Goal: Task Accomplishment & Management: Complete application form

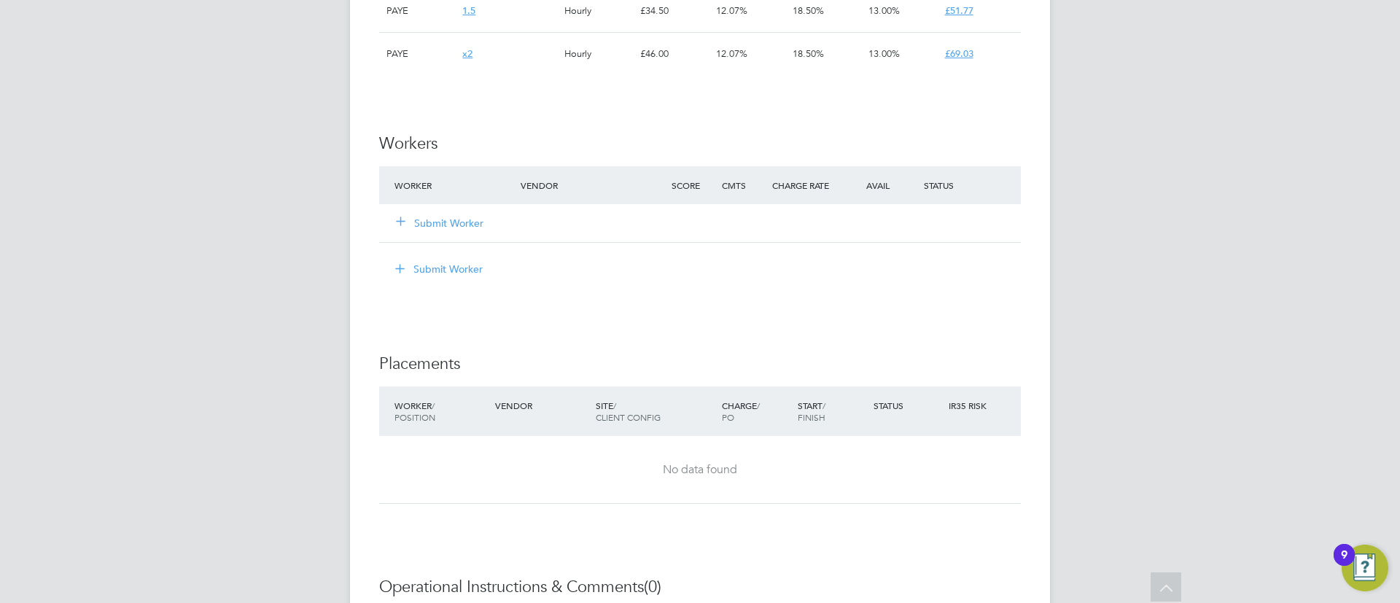
scroll to position [1063, 0]
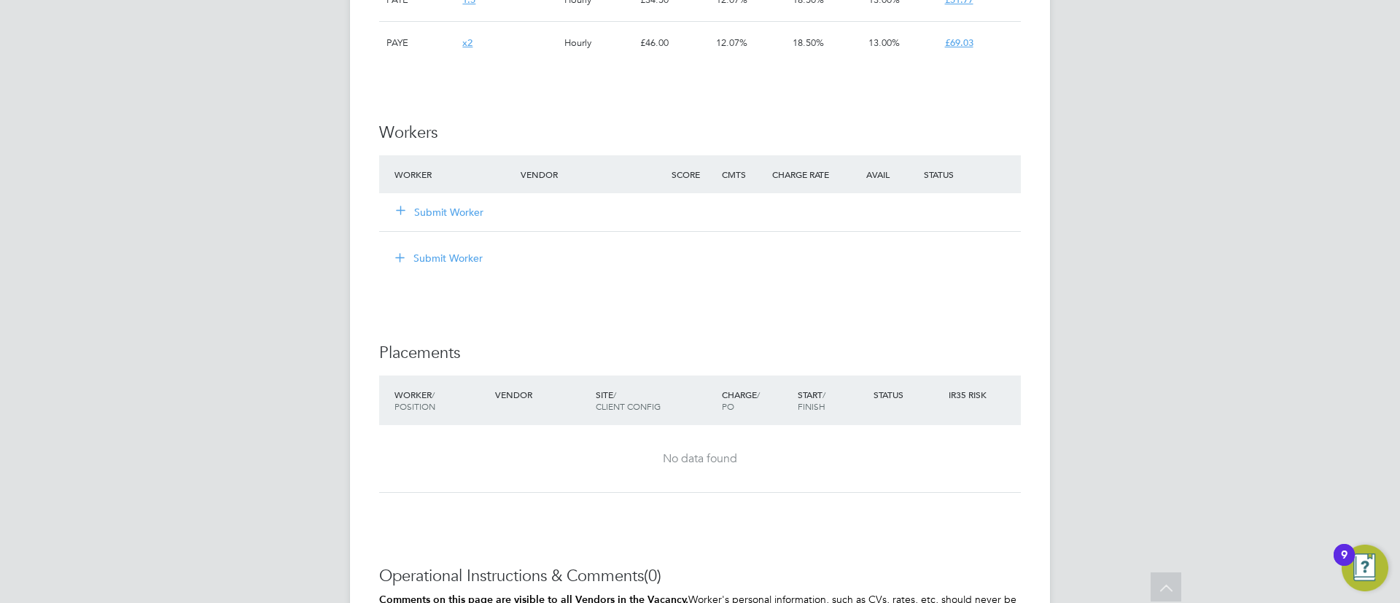
click at [456, 210] on button "Submit Worker" at bounding box center [441, 212] width 88 height 15
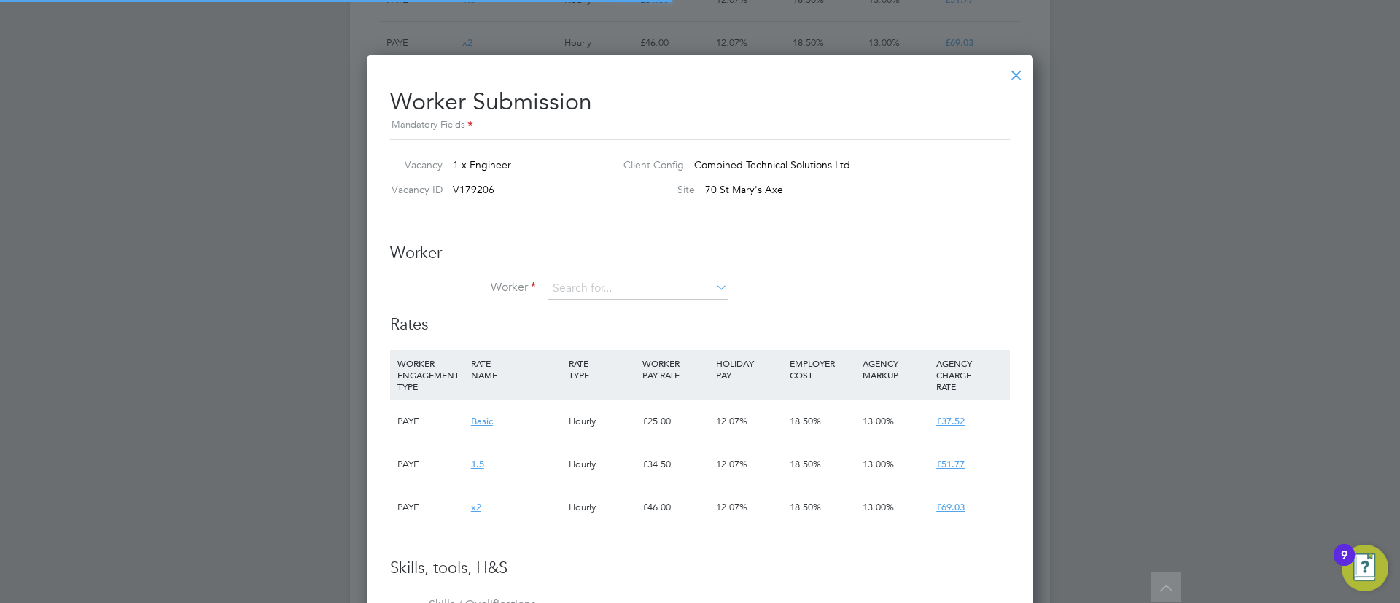
scroll to position [7, 7]
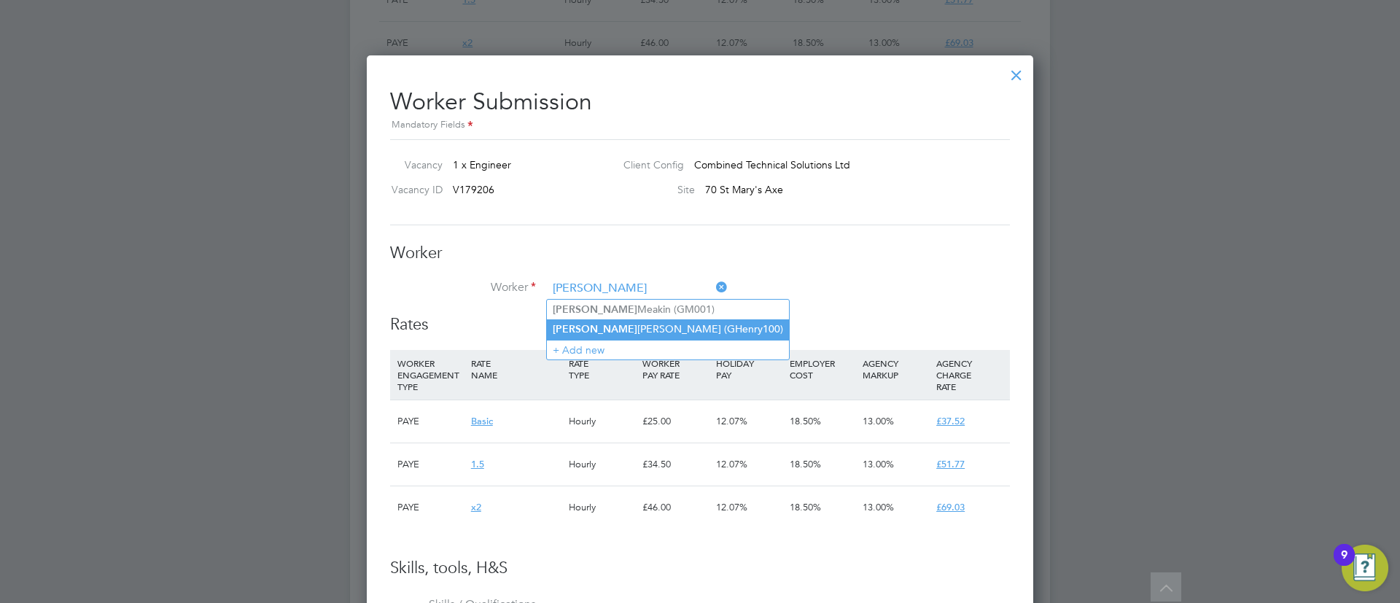
click at [691, 322] on li "[PERSON_NAME] (GHenry100)" at bounding box center [668, 329] width 242 height 20
type input "[PERSON_NAME] (GHenry100)"
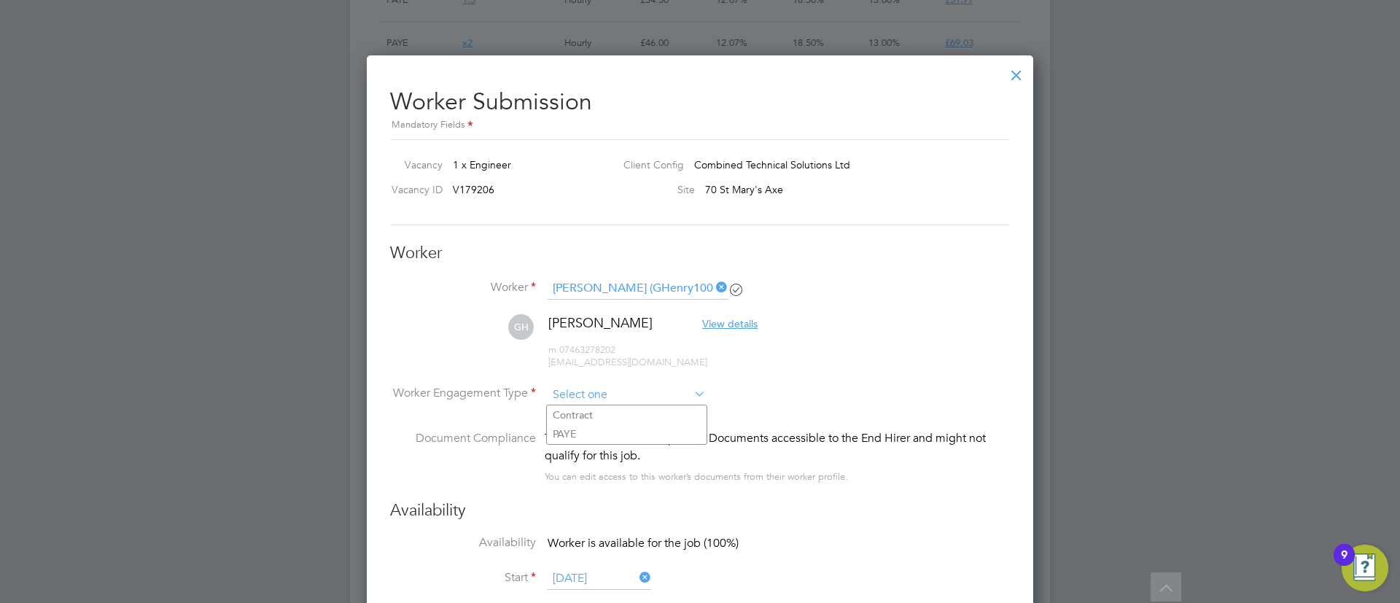
click at [611, 403] on input at bounding box center [627, 395] width 158 height 22
click at [600, 437] on li "PAYE" at bounding box center [627, 434] width 160 height 19
type input "PAYE"
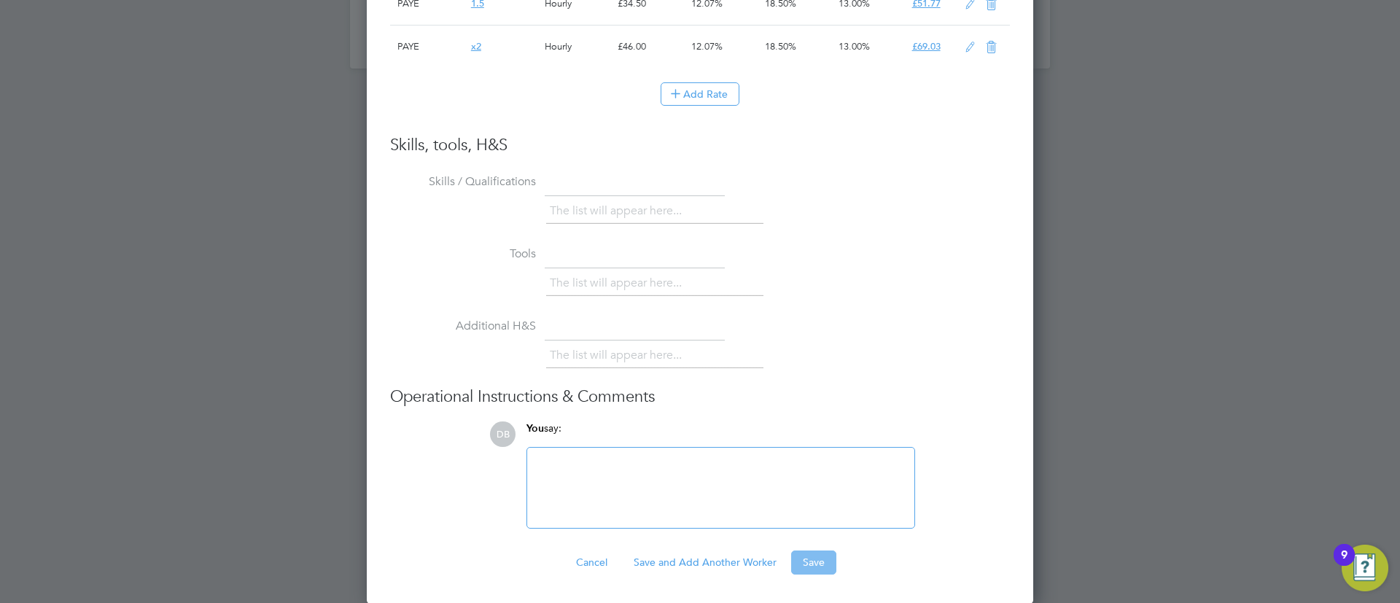
click at [813, 569] on button "Save" at bounding box center [813, 562] width 45 height 23
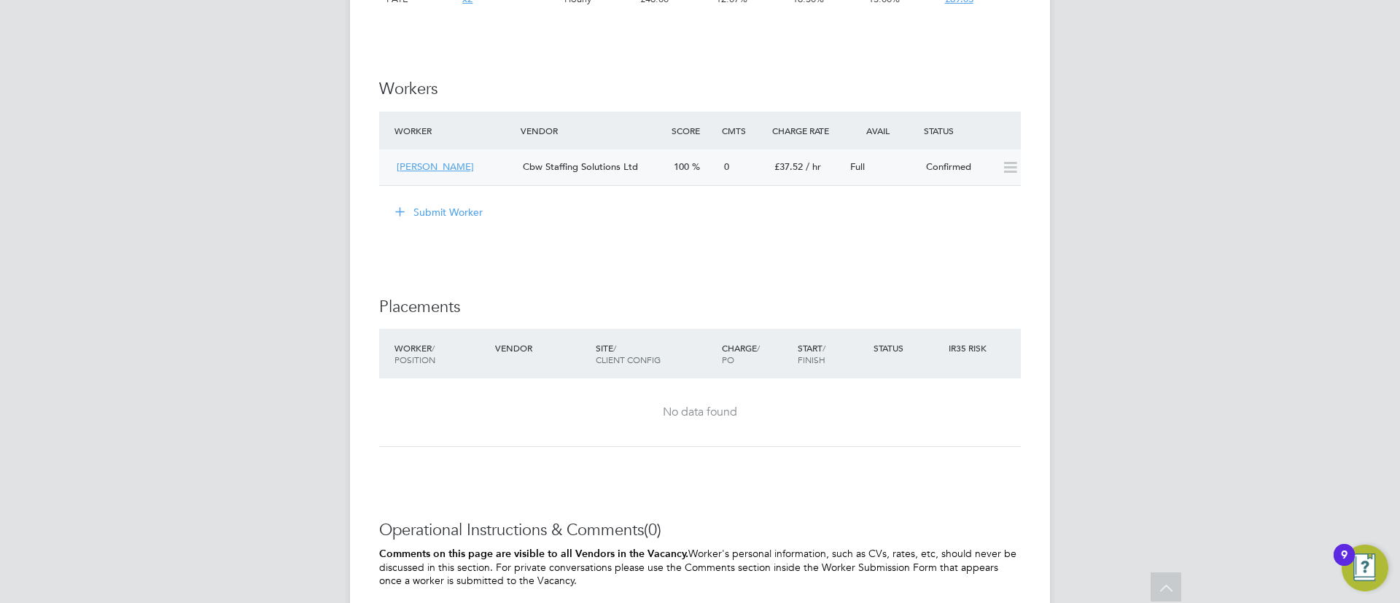
click at [853, 162] on span "Full" at bounding box center [857, 166] width 15 height 12
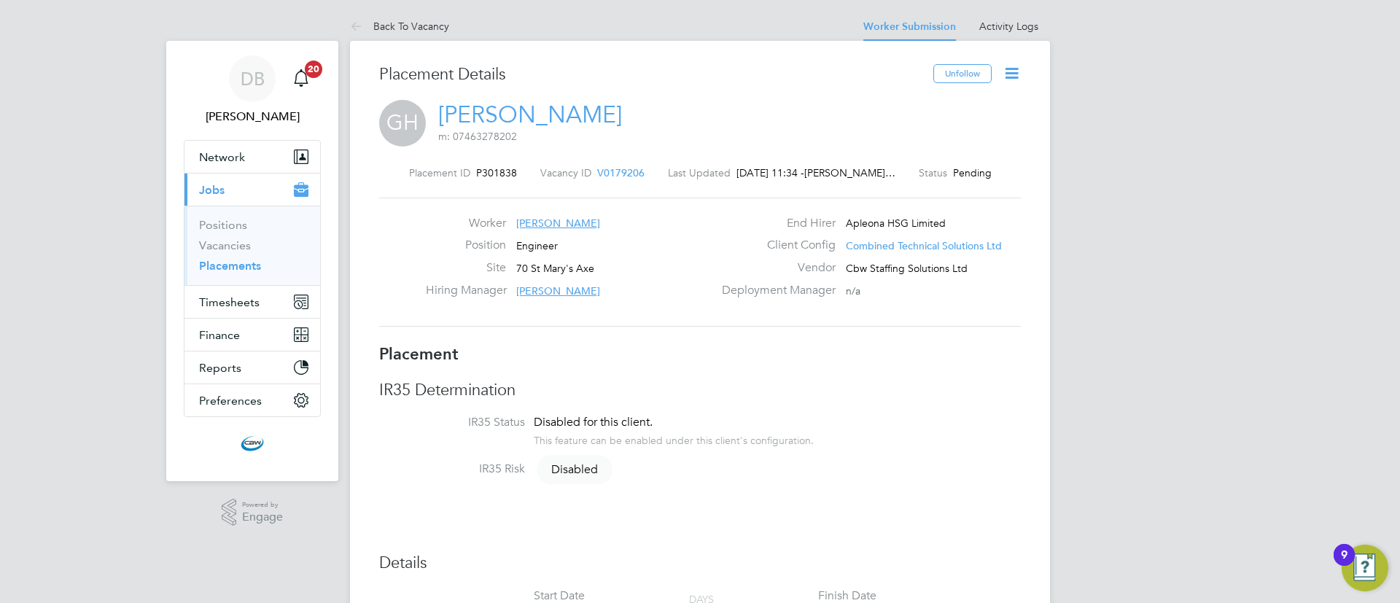
click at [1011, 72] on icon at bounding box center [1012, 73] width 18 height 18
click at [920, 153] on li "Start" at bounding box center [964, 157] width 107 height 20
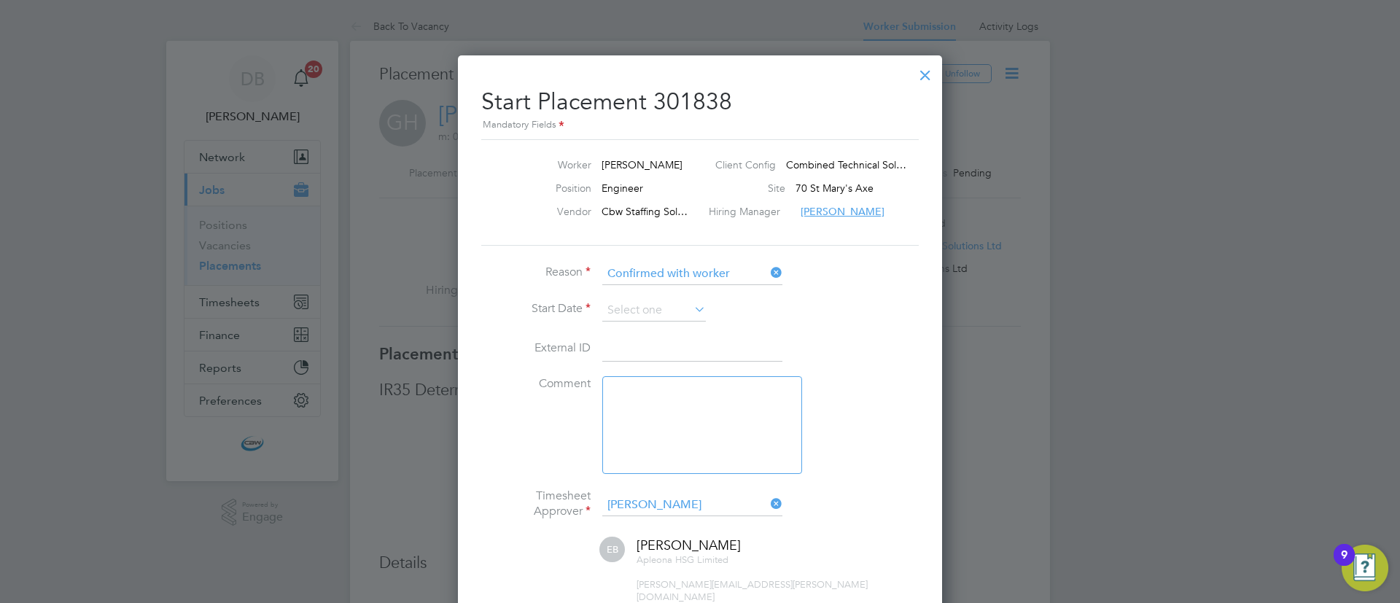
click at [640, 325] on li "Start Date" at bounding box center [700, 318] width 438 height 36
click at [634, 314] on input at bounding box center [654, 311] width 104 height 22
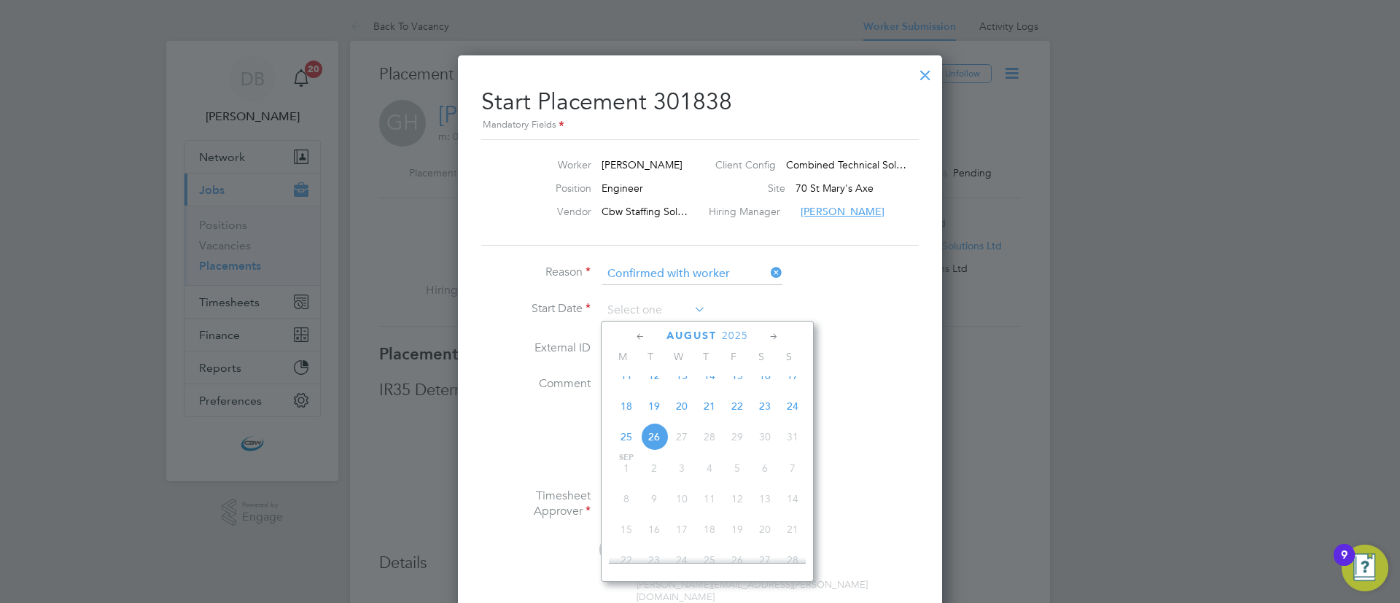
click at [761, 412] on span "23" at bounding box center [765, 406] width 28 height 28
type input "[DATE]"
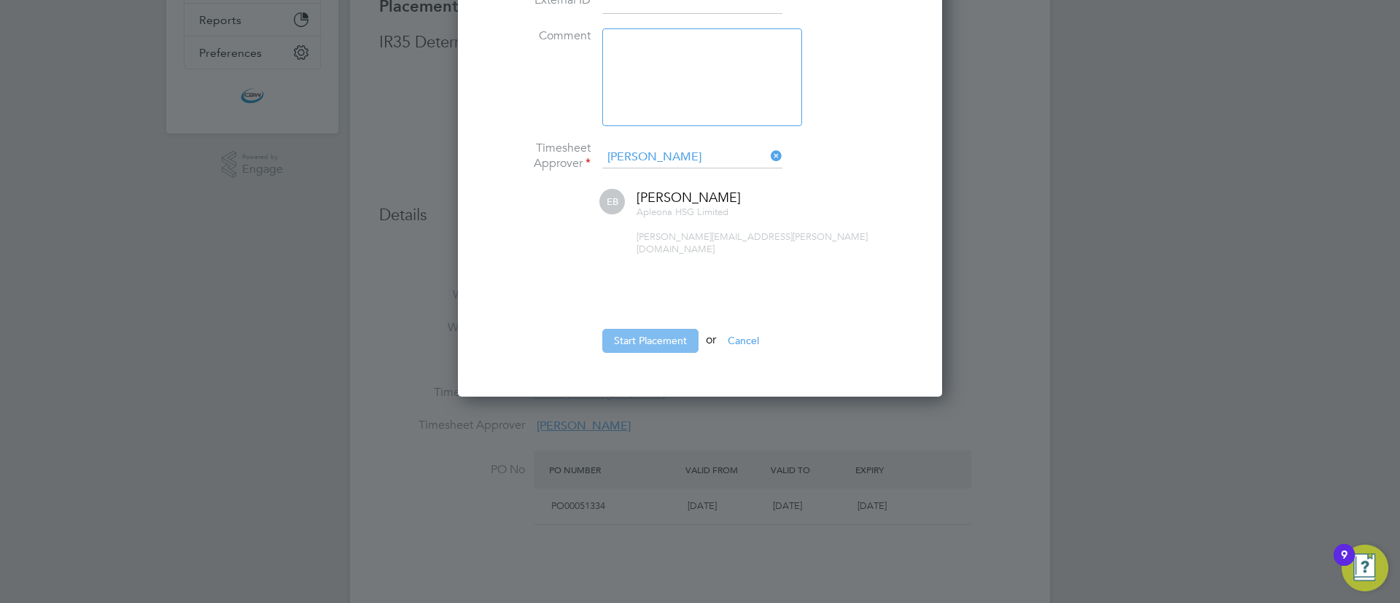
click at [607, 334] on button "Start Placement" at bounding box center [650, 340] width 96 height 23
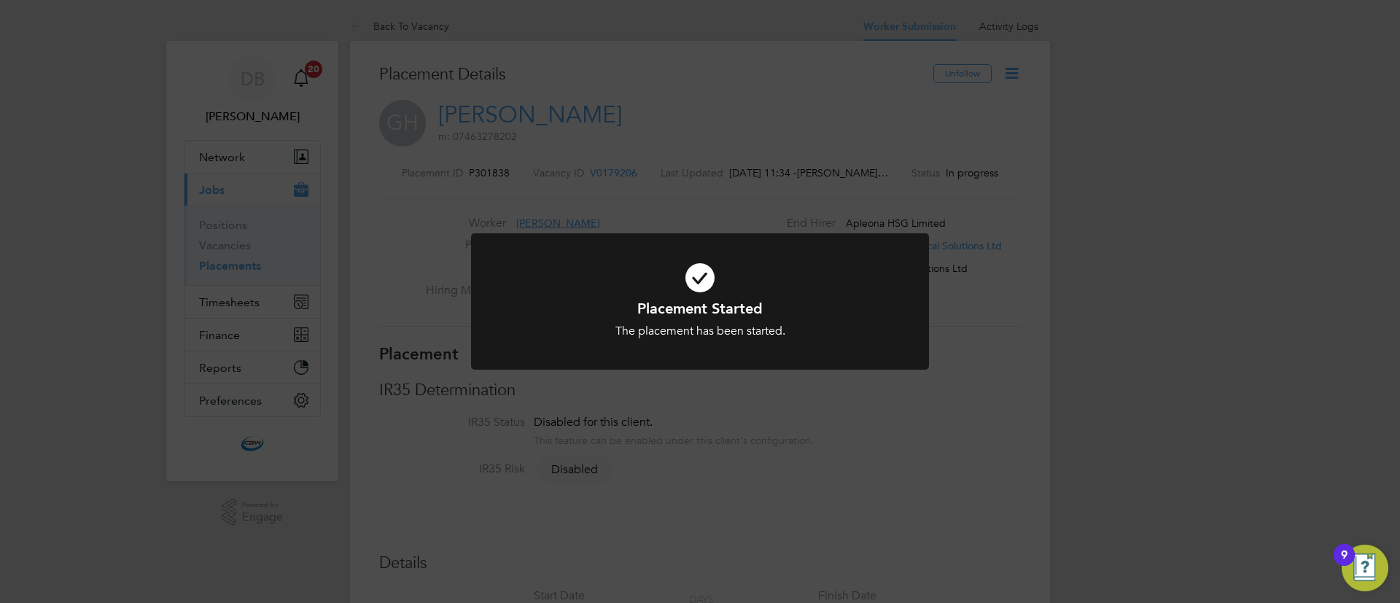
click at [391, 240] on div "Placement Started The placement has been started. Cancel Okay" at bounding box center [700, 301] width 1400 height 603
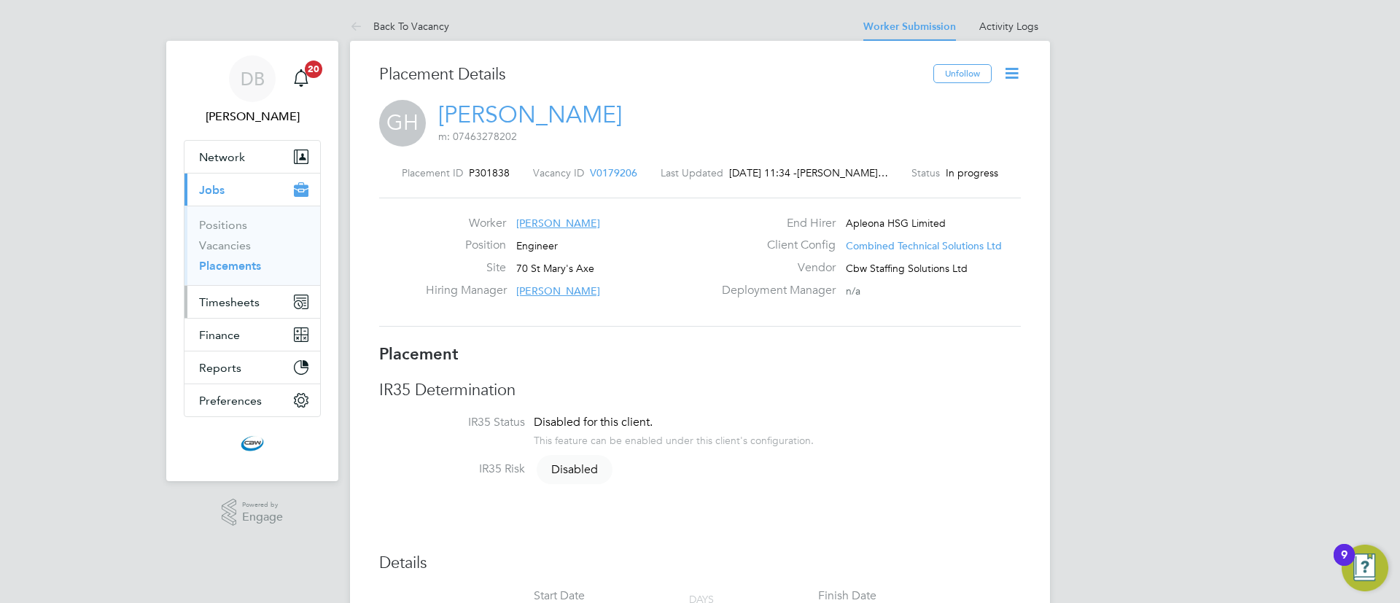
click at [231, 297] on span "Timesheets" at bounding box center [229, 302] width 61 height 14
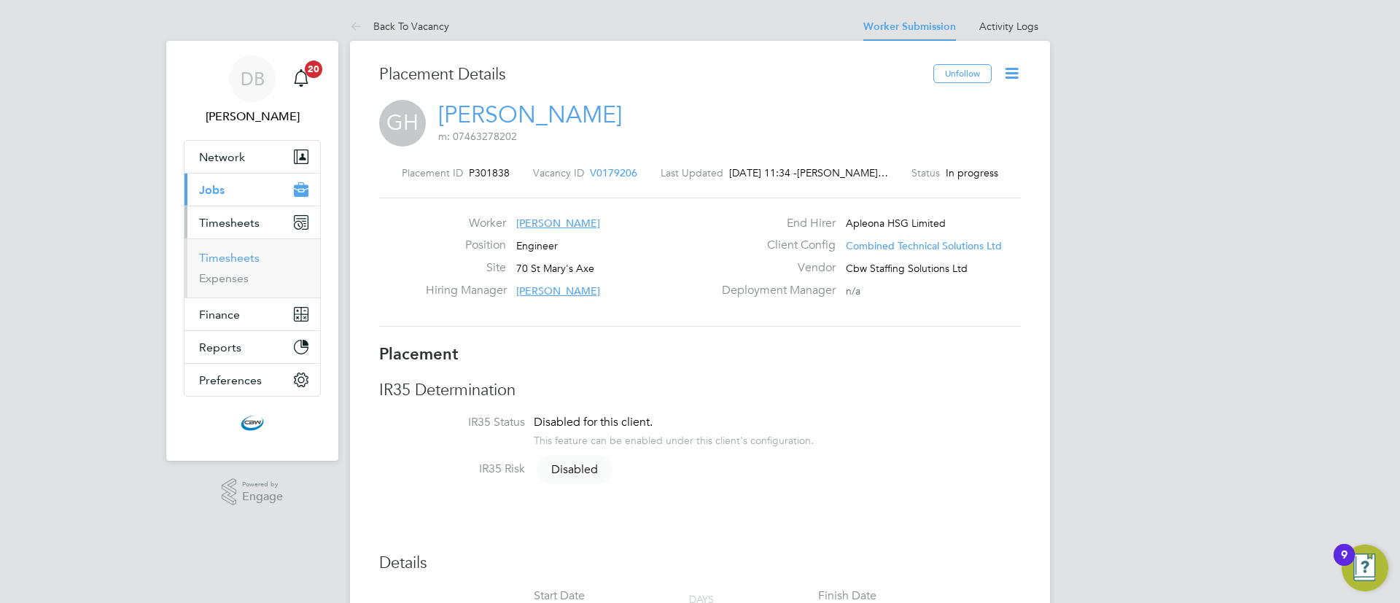
click at [230, 257] on link "Timesheets" at bounding box center [229, 258] width 61 height 14
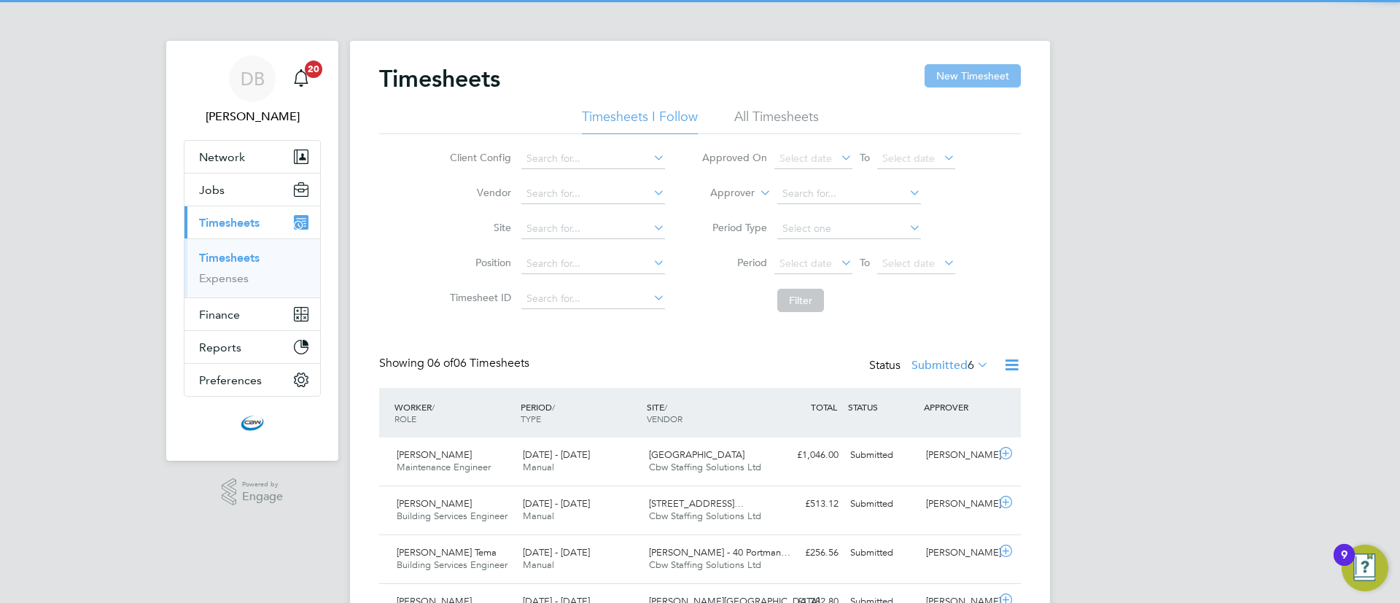
click at [947, 83] on button "New Timesheet" at bounding box center [973, 75] width 96 height 23
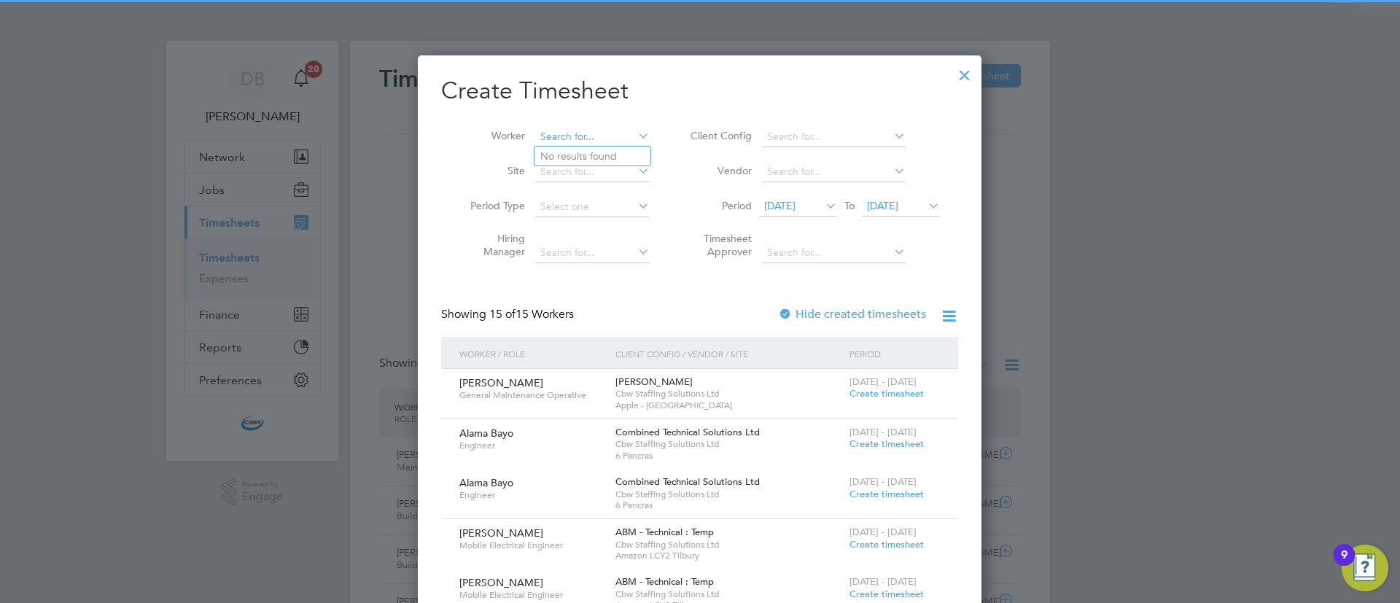
click at [573, 136] on input at bounding box center [592, 137] width 115 height 20
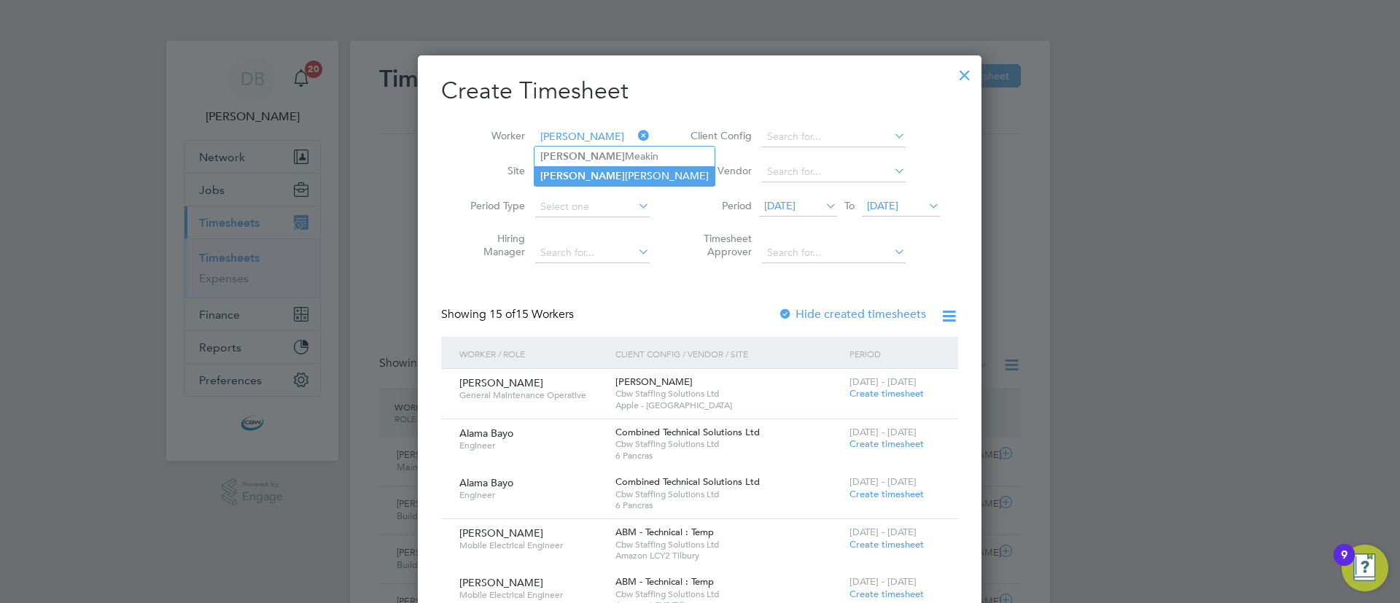
click at [577, 168] on li "[PERSON_NAME]" at bounding box center [625, 176] width 180 height 20
type input "[PERSON_NAME]"
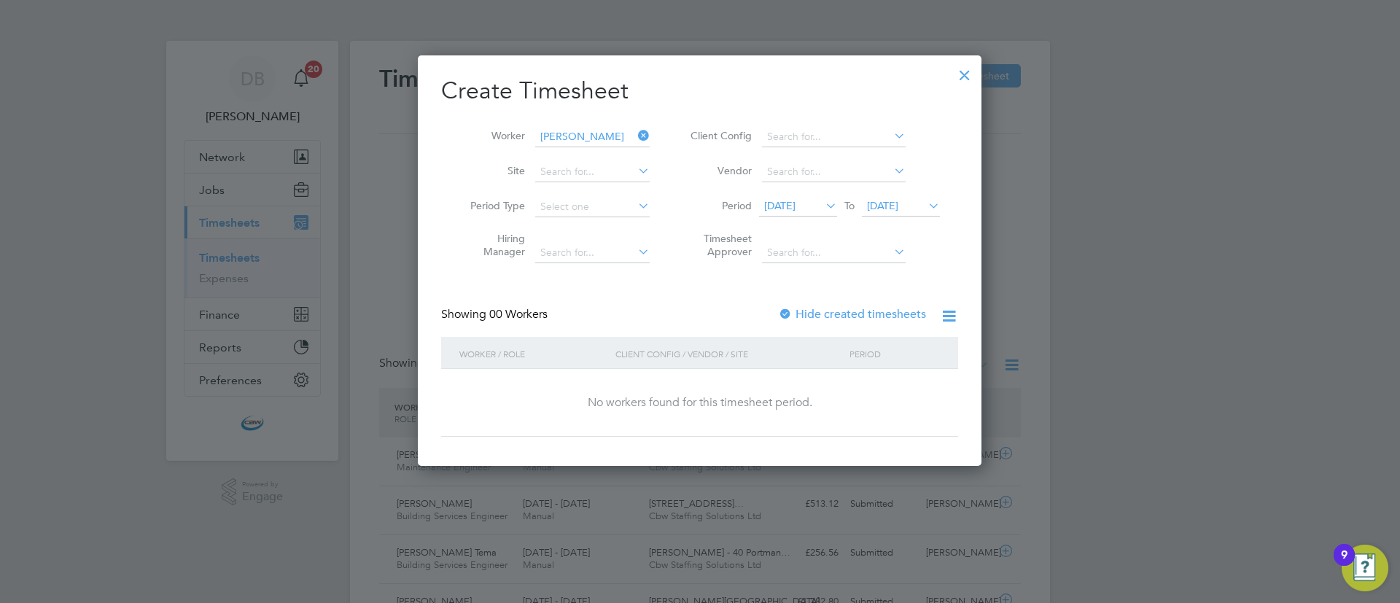
click at [888, 202] on span "[DATE]" at bounding box center [882, 205] width 31 height 13
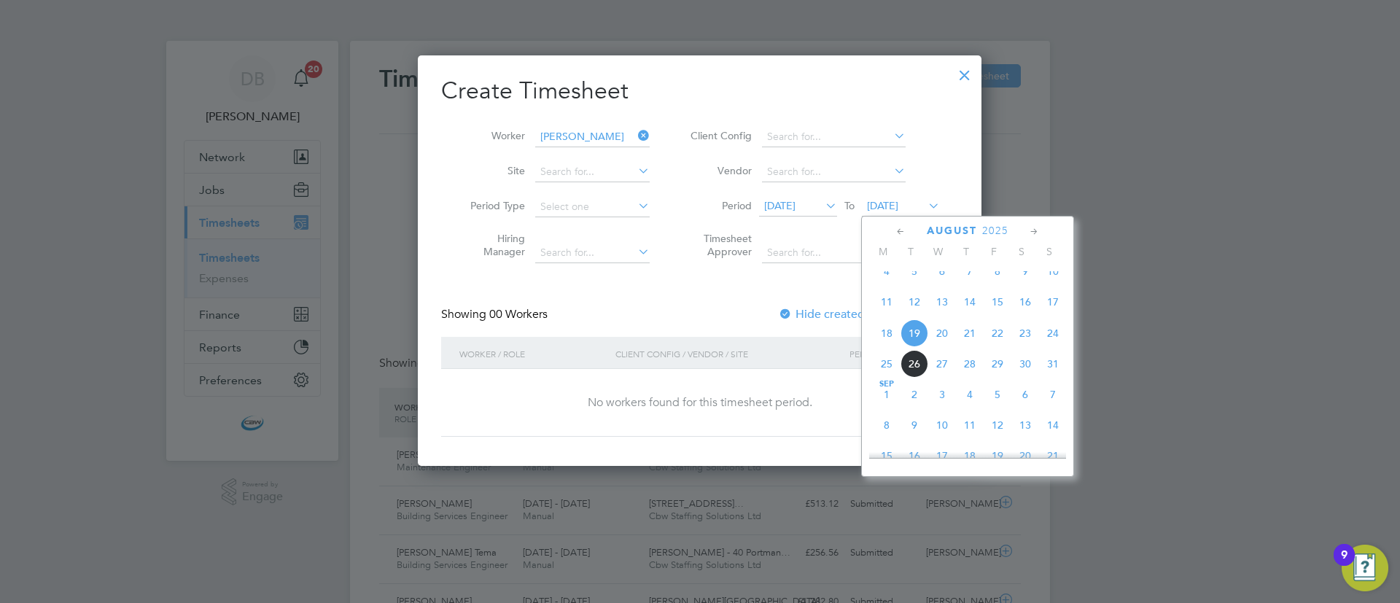
click at [1009, 378] on span "29" at bounding box center [998, 364] width 28 height 28
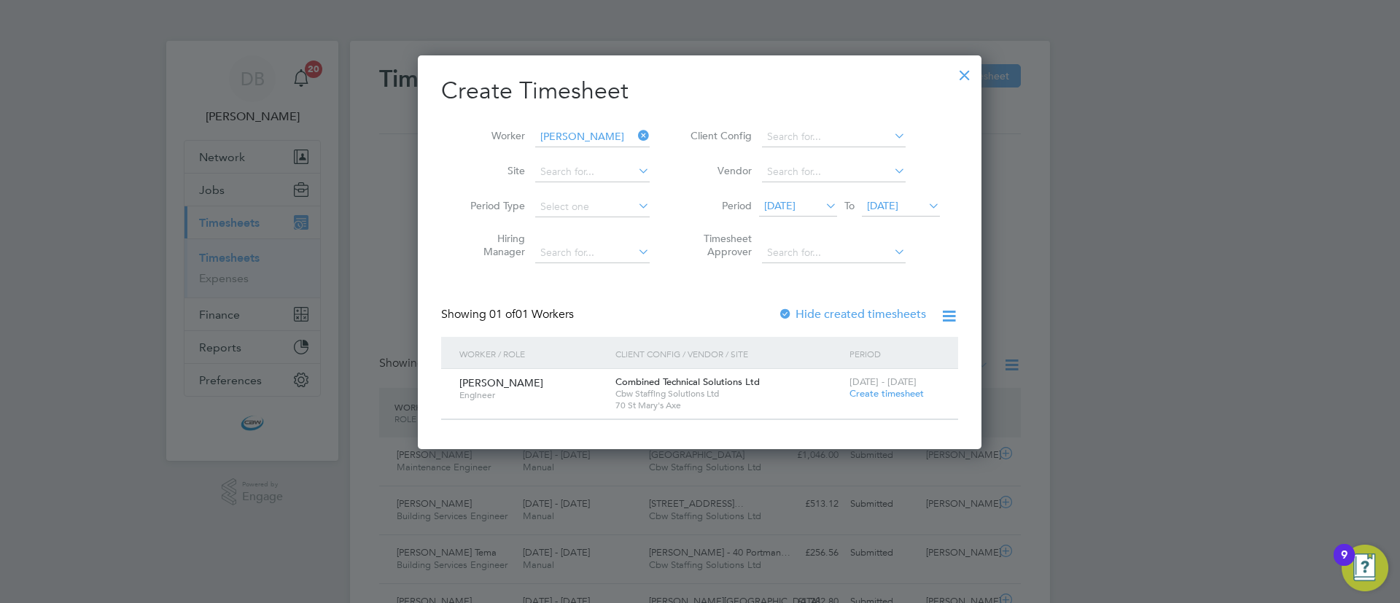
click at [881, 393] on span "Create timesheet" at bounding box center [887, 393] width 74 height 12
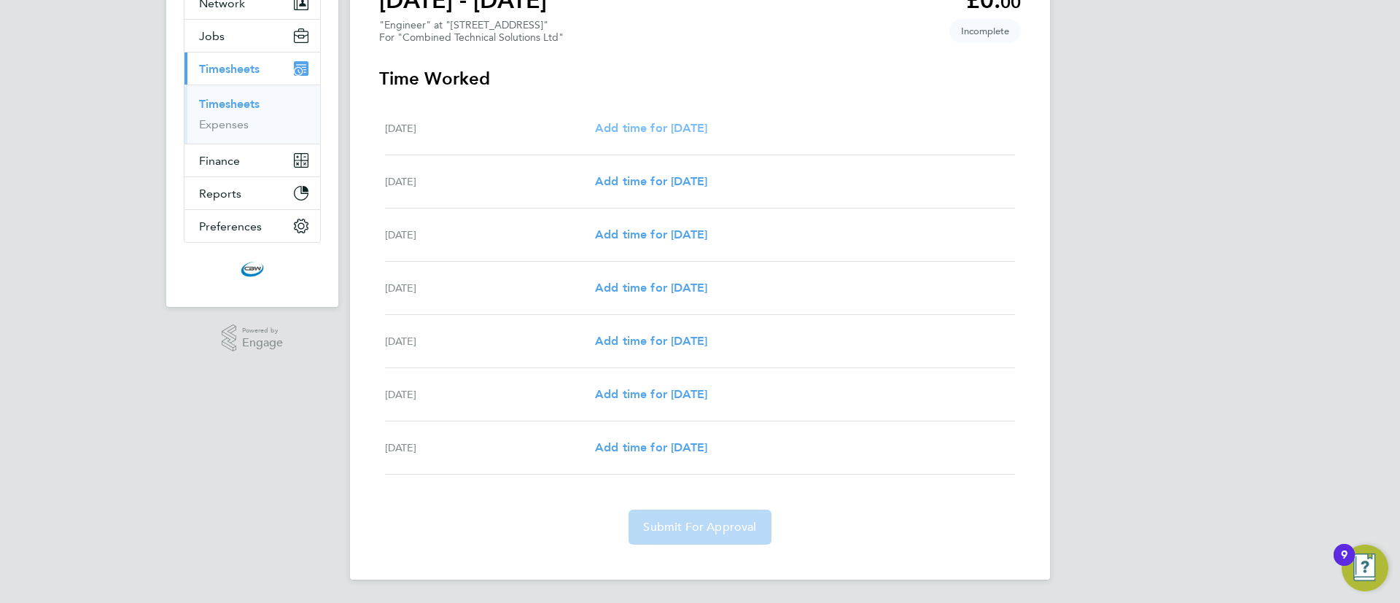
click at [640, 126] on span "Add time for [DATE]" at bounding box center [651, 128] width 112 height 14
select select "60"
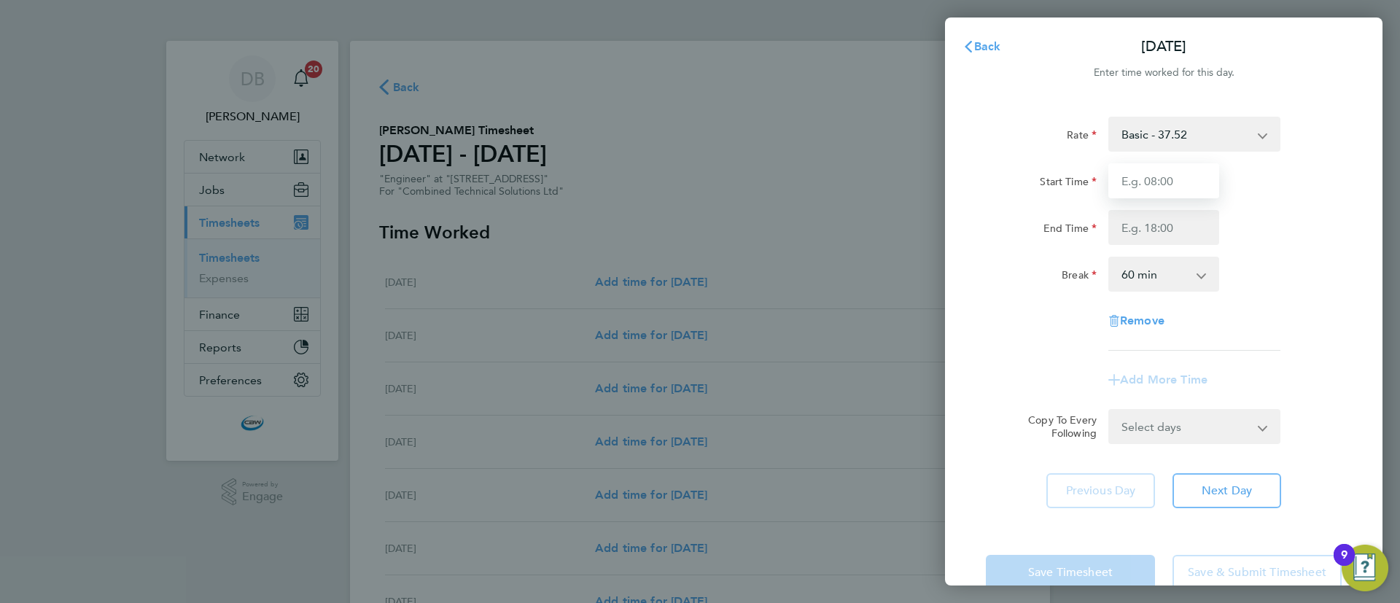
click at [1154, 183] on input "Start Time" at bounding box center [1164, 180] width 111 height 35
type input "19:00"
click at [1152, 220] on input "End Time" at bounding box center [1164, 227] width 111 height 35
type input "07:00"
click at [1123, 277] on select "0 min 15 min 30 min 45 min 60 min 75 min 90 min" at bounding box center [1155, 274] width 90 height 32
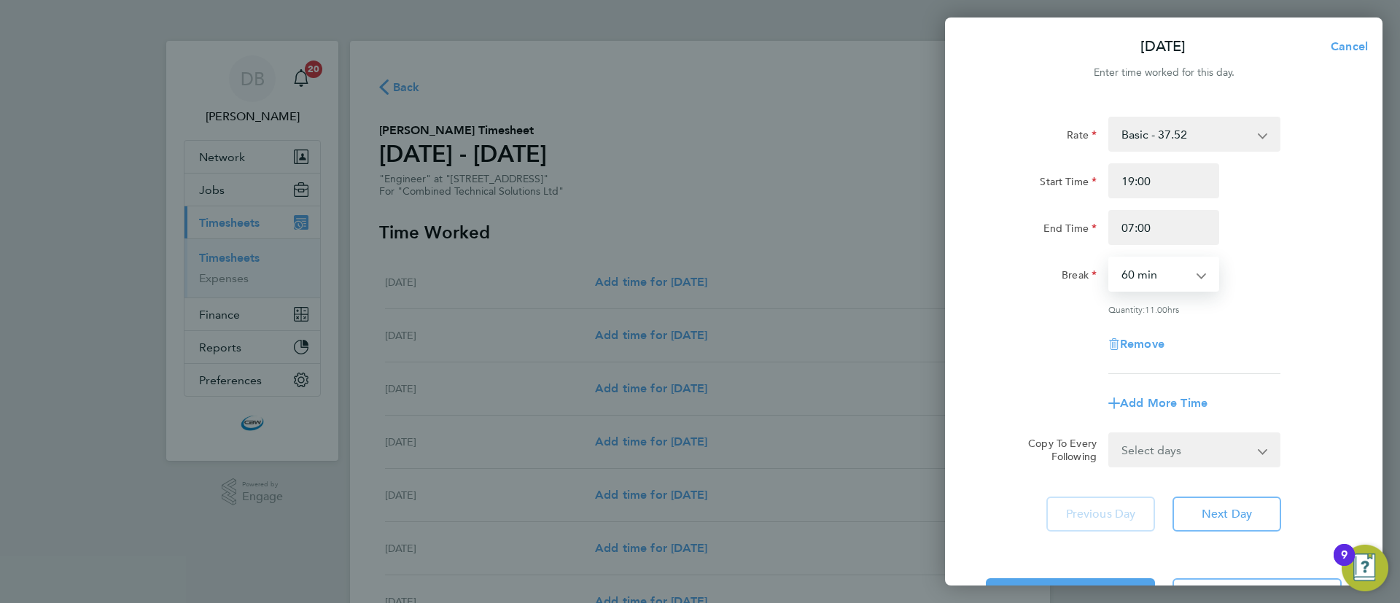
select select "0"
click at [1110, 258] on select "0 min 15 min 30 min 45 min 60 min 75 min 90 min" at bounding box center [1155, 274] width 90 height 32
click at [1230, 455] on select "Select days Day Weekday (Mon-Fri) [DATE] [DATE] [DATE] [DATE] [DATE] [DATE]" at bounding box center [1186, 450] width 153 height 32
select select "DAY"
click at [1110, 434] on select "Select days Day Weekday (Mon-Fri) [DATE] [DATE] [DATE] [DATE] [DATE] [DATE]" at bounding box center [1186, 450] width 153 height 32
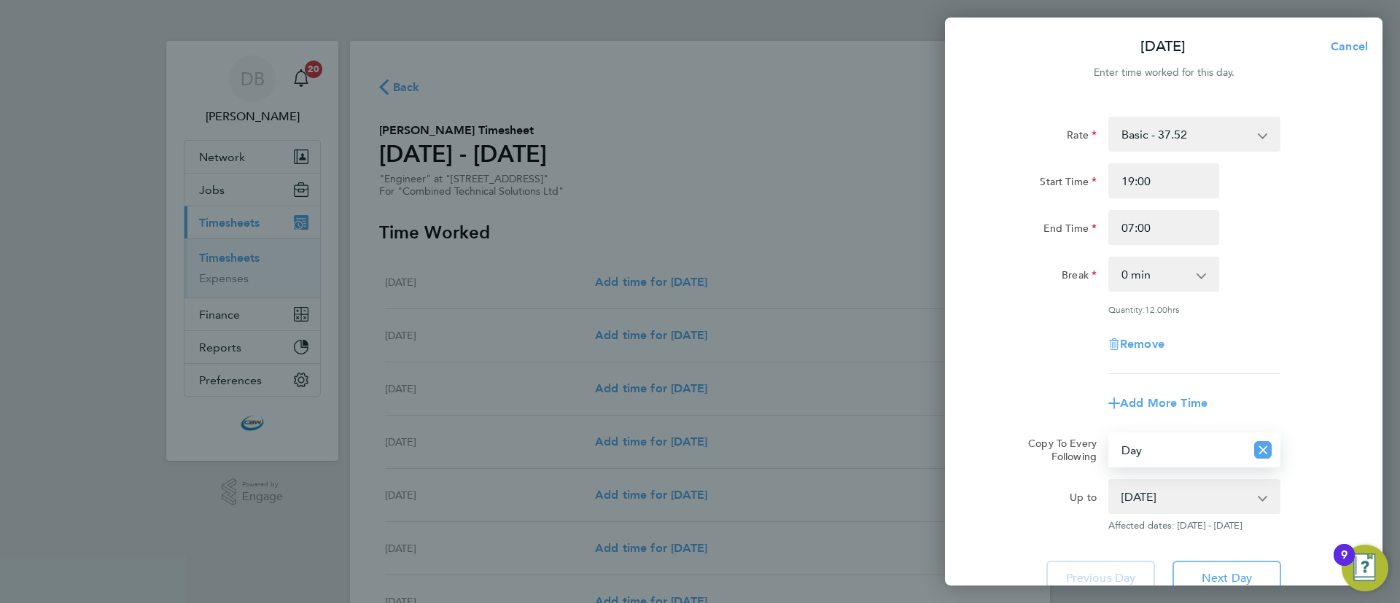
click at [1174, 481] on select "[DATE] [DATE] [DATE] [DATE] [DATE] [DATE]" at bounding box center [1186, 497] width 152 height 32
select select "[DATE]"
click at [1110, 481] on select "[DATE] [DATE] [DATE] [DATE] [DATE] [DATE]" at bounding box center [1186, 497] width 152 height 32
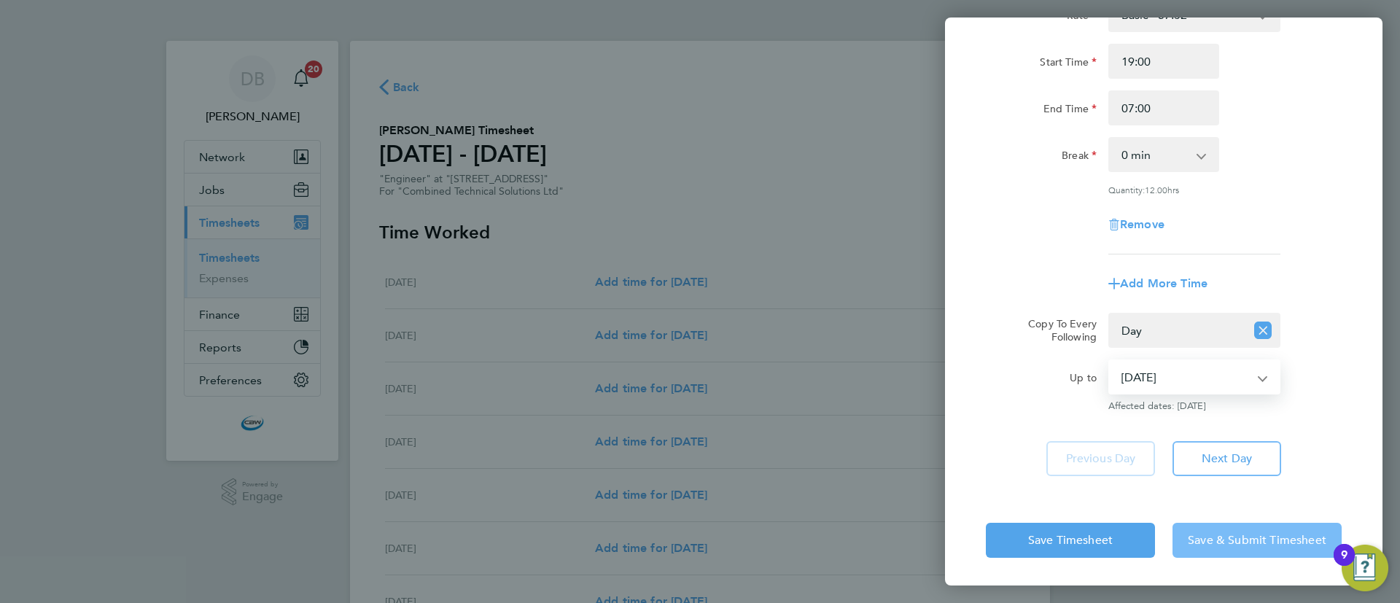
click at [1234, 547] on button "Save & Submit Timesheet" at bounding box center [1257, 540] width 169 height 35
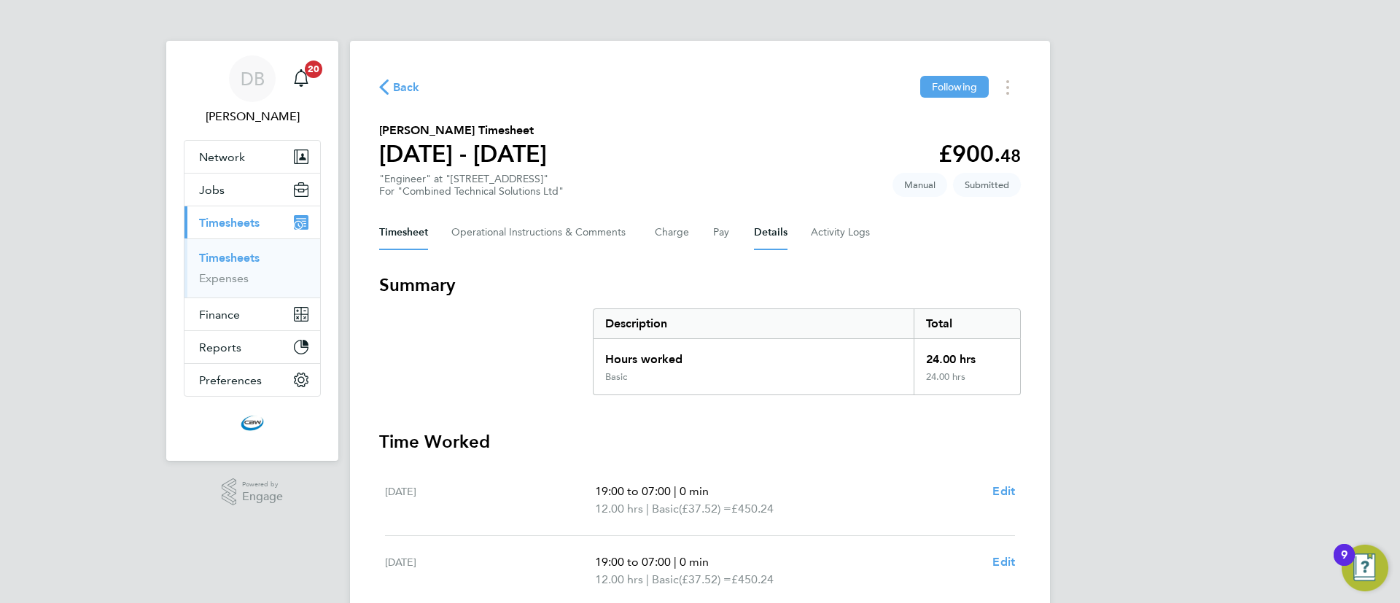
click at [774, 236] on button "Details" at bounding box center [771, 232] width 34 height 35
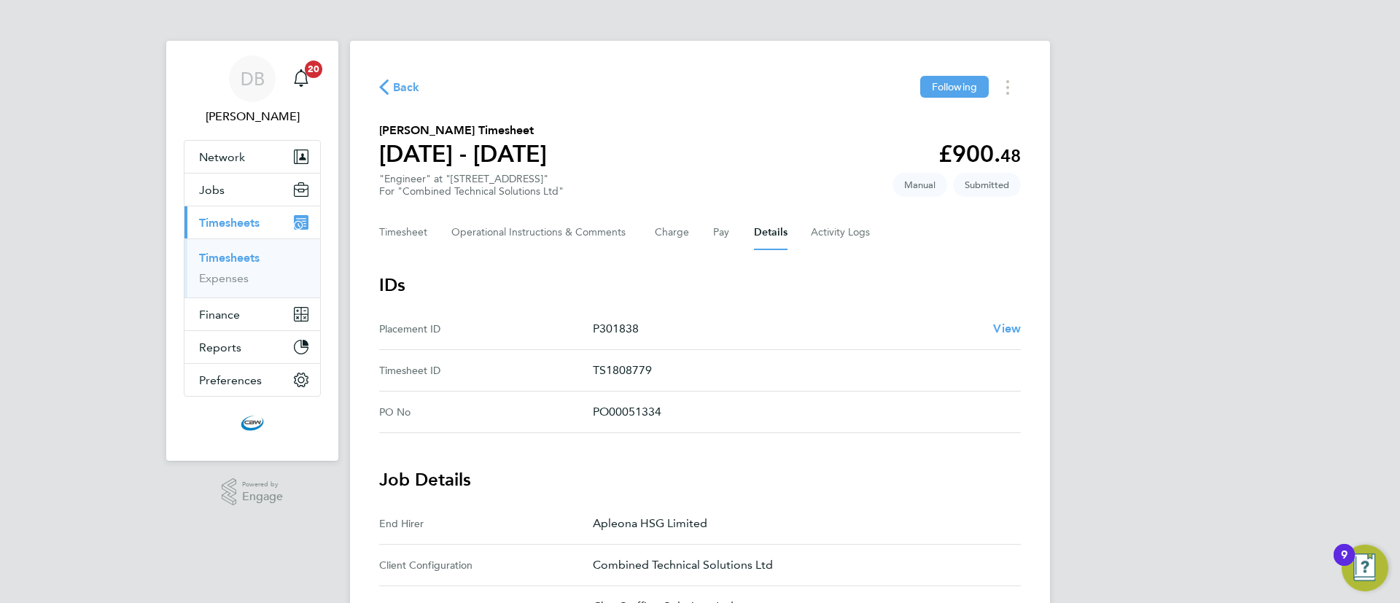
drag, startPoint x: 670, startPoint y: 333, endPoint x: 602, endPoint y: 327, distance: 68.8
click at [602, 327] on p "P301838" at bounding box center [787, 329] width 389 height 18
copy p "301838"
click at [227, 252] on link "Timesheets" at bounding box center [229, 258] width 61 height 14
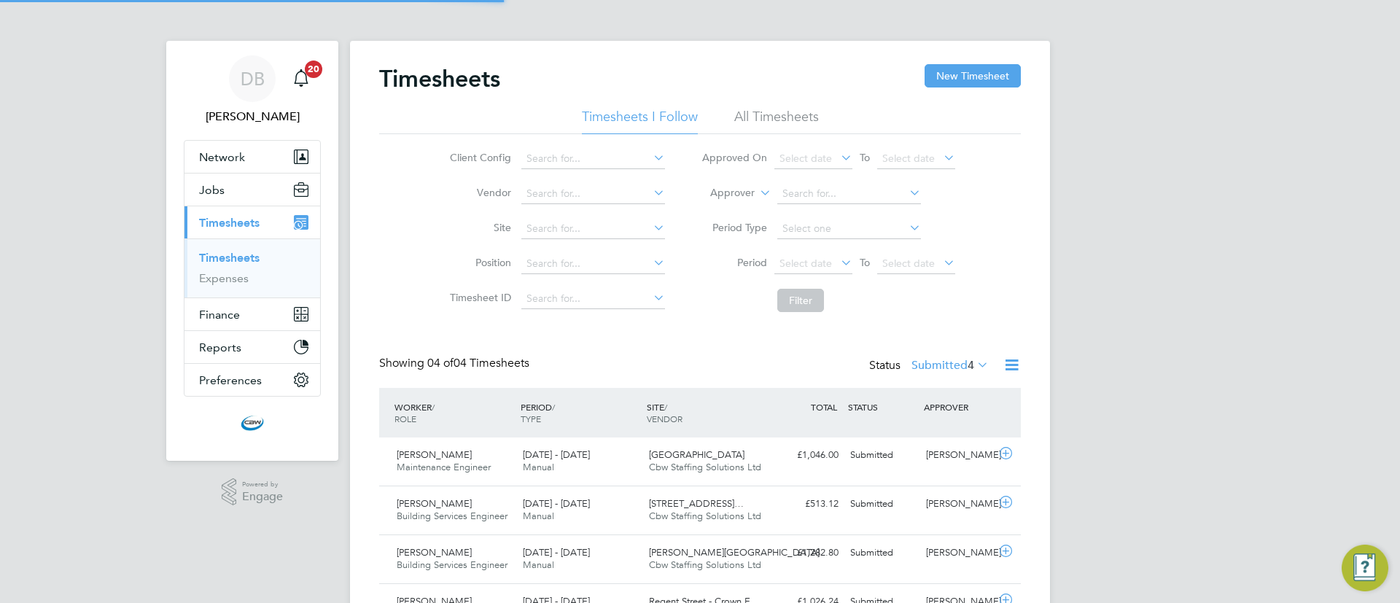
scroll to position [37, 127]
click at [220, 185] on span "Jobs" at bounding box center [212, 190] width 26 height 14
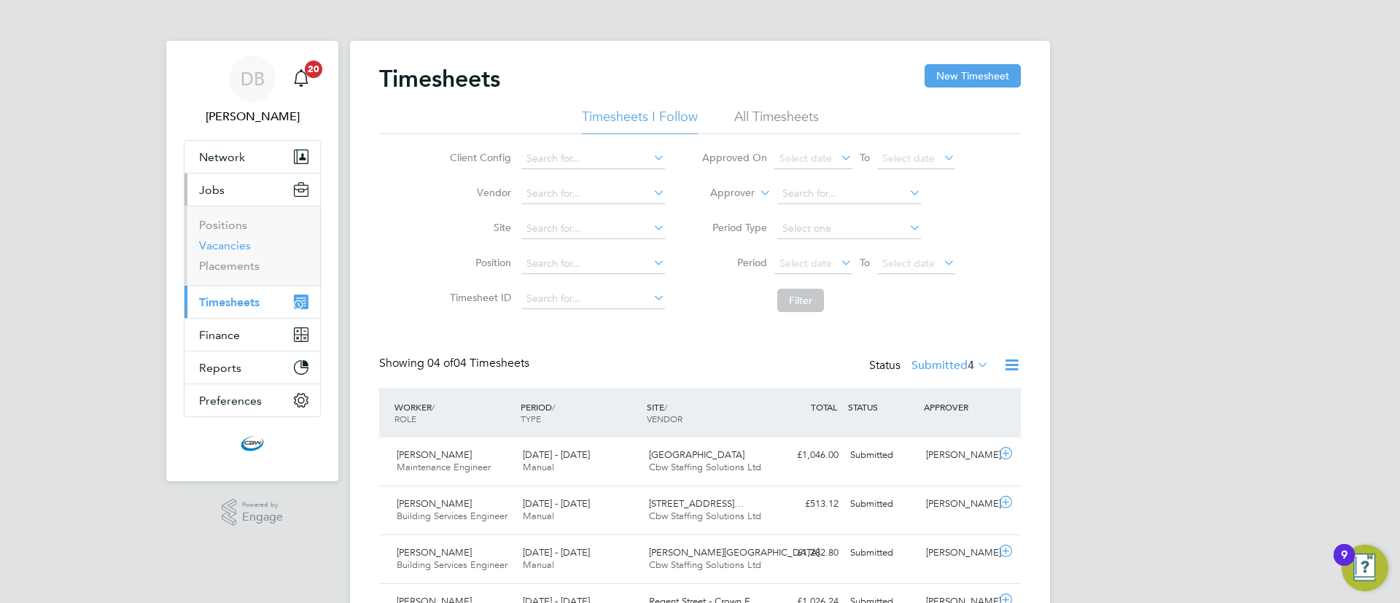
click at [236, 248] on link "Vacancies" at bounding box center [225, 246] width 52 height 14
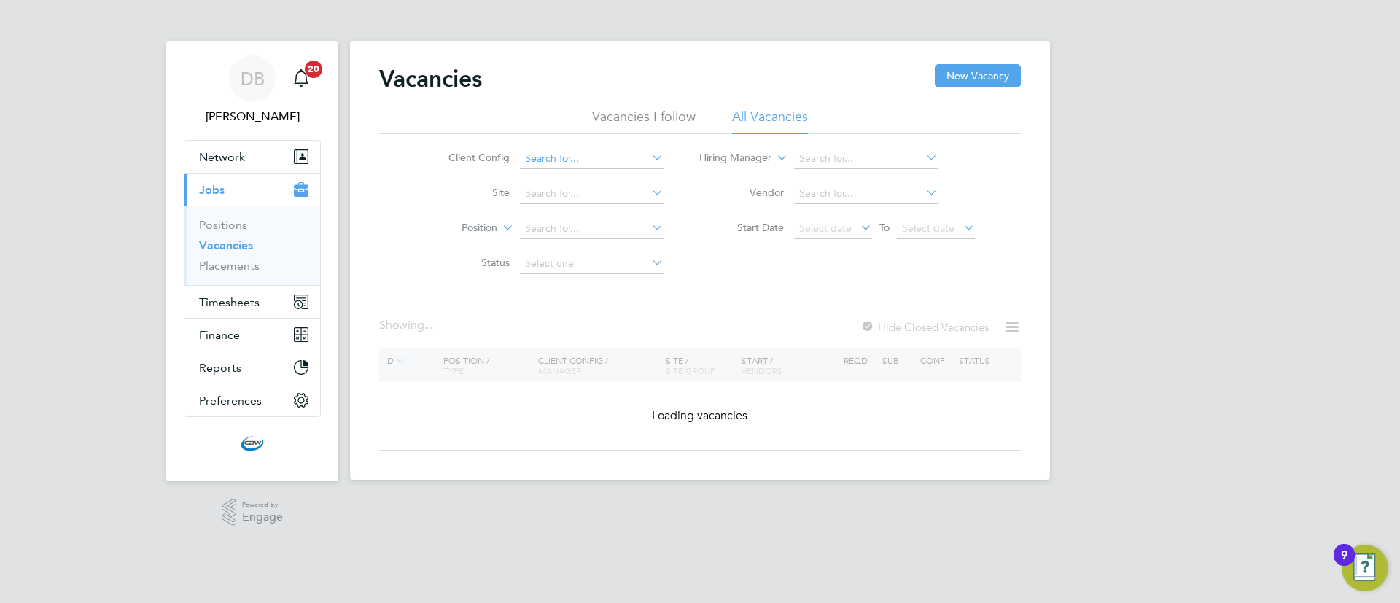
click at [620, 152] on input at bounding box center [592, 159] width 144 height 20
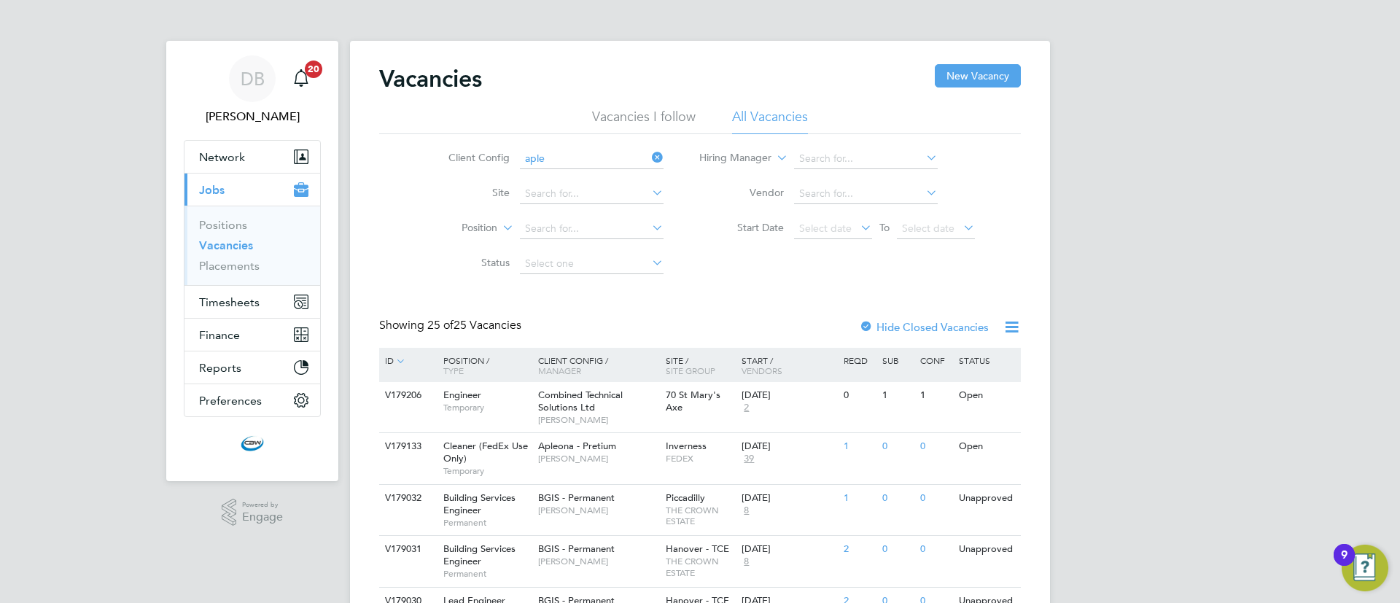
click at [613, 173] on li "Aple ona - Pretium" at bounding box center [591, 179] width 145 height 20
type input "Apleona - Pretium"
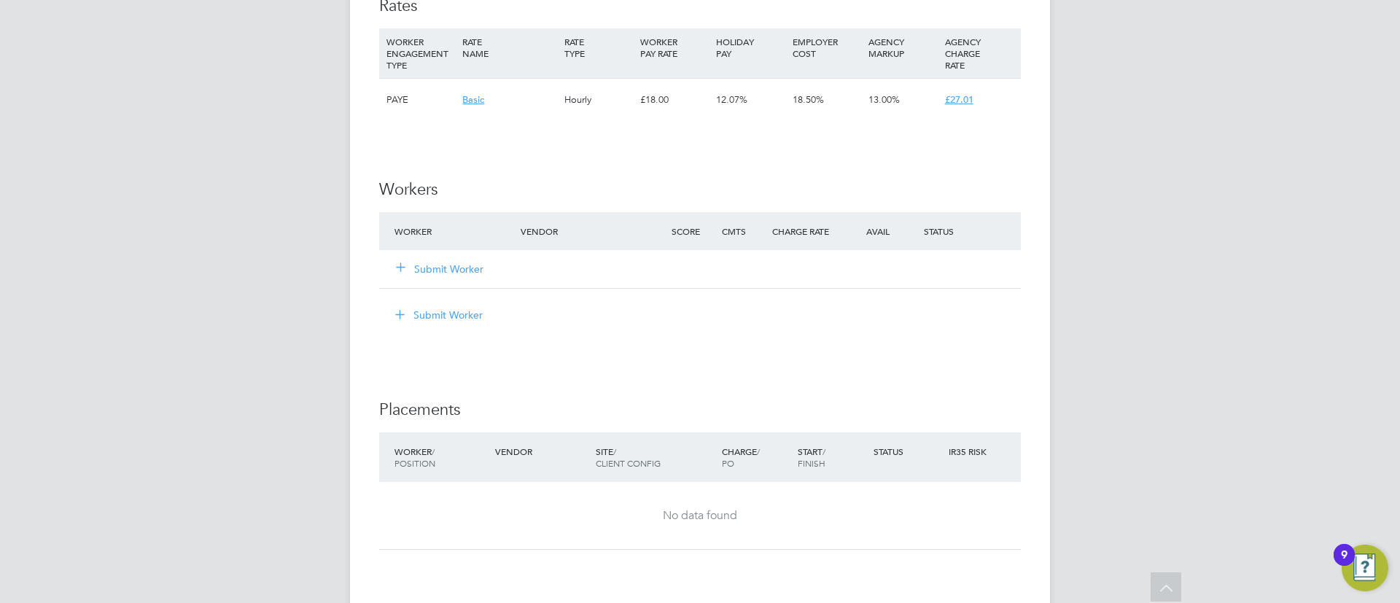
scroll to position [1218, 0]
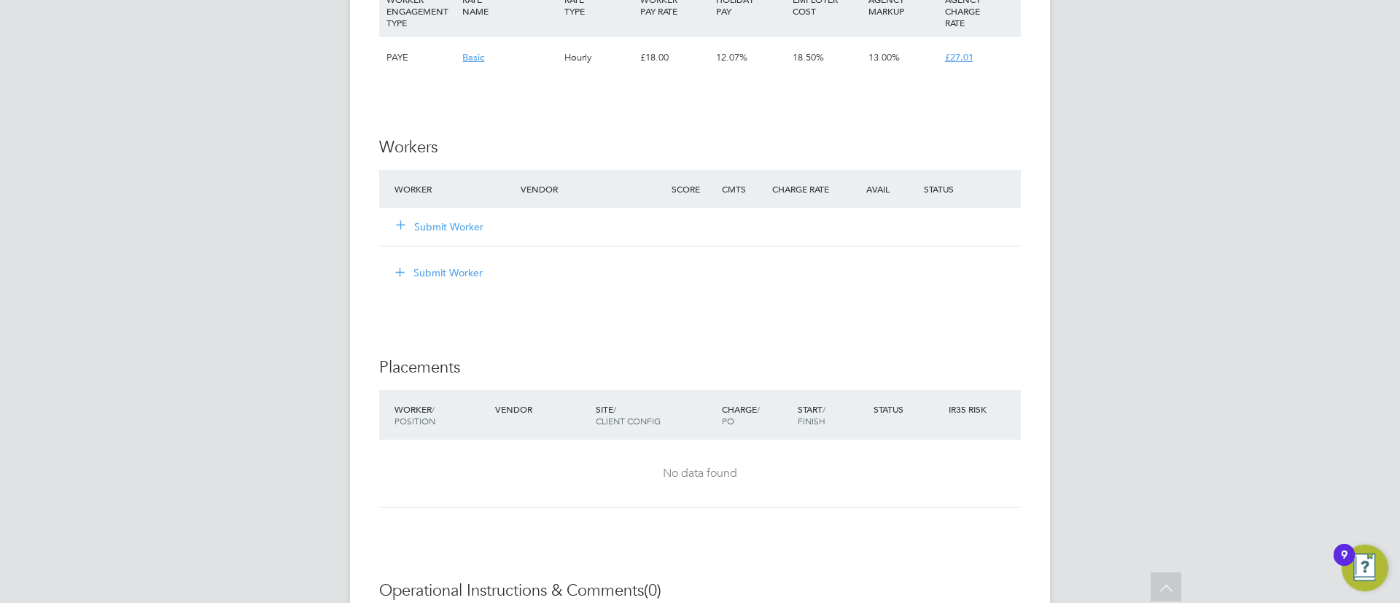
click at [454, 230] on button "Submit Worker" at bounding box center [441, 227] width 88 height 15
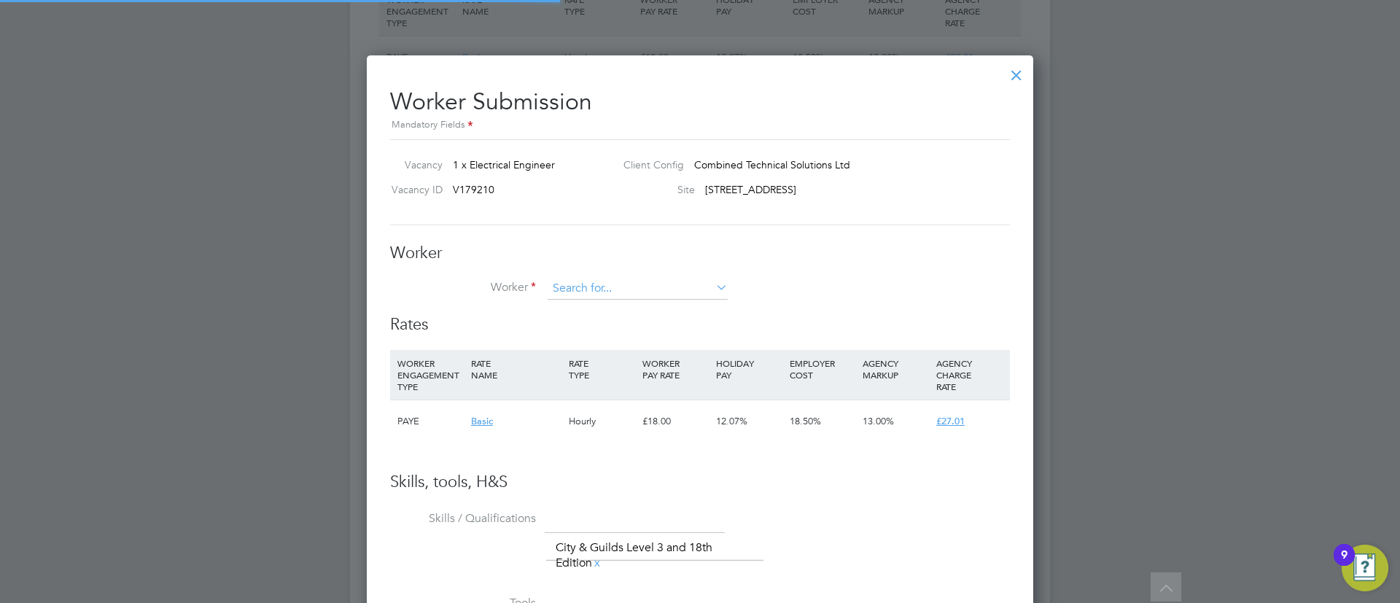
scroll to position [898, 667]
click at [620, 310] on li "Rodger Dunkley (RDunkley001)" at bounding box center [672, 310] width 250 height 20
type input "Rodger Dunkley (RDunkley001)"
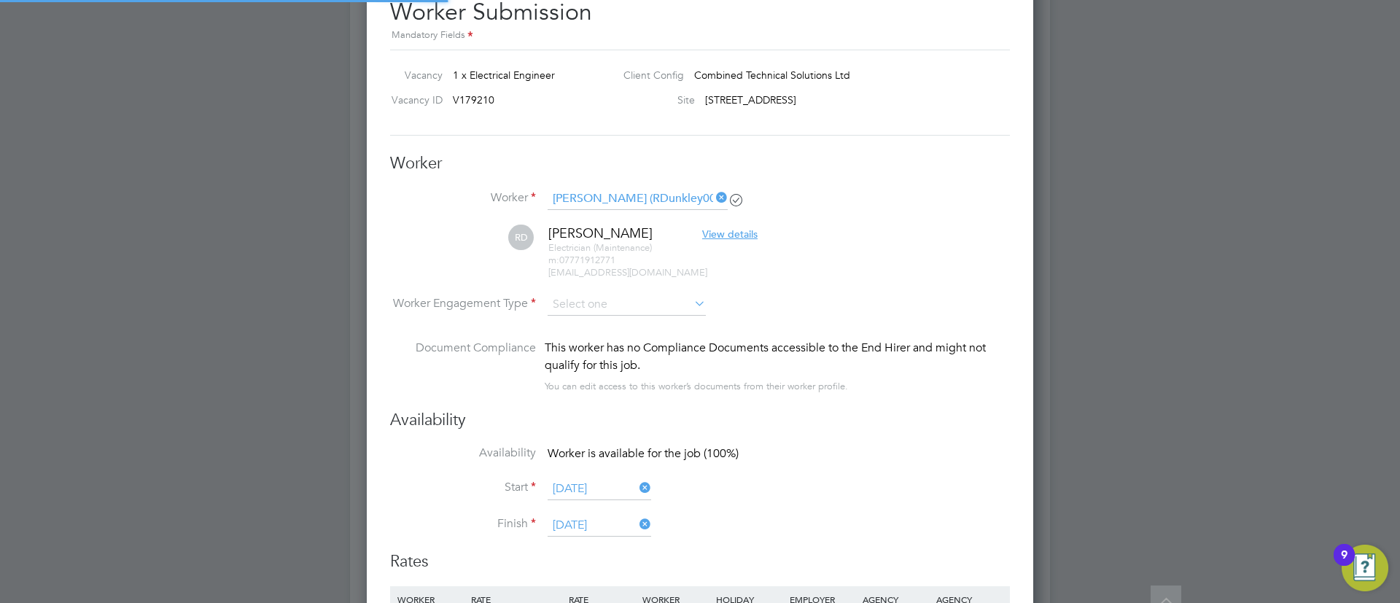
scroll to position [1224, 667]
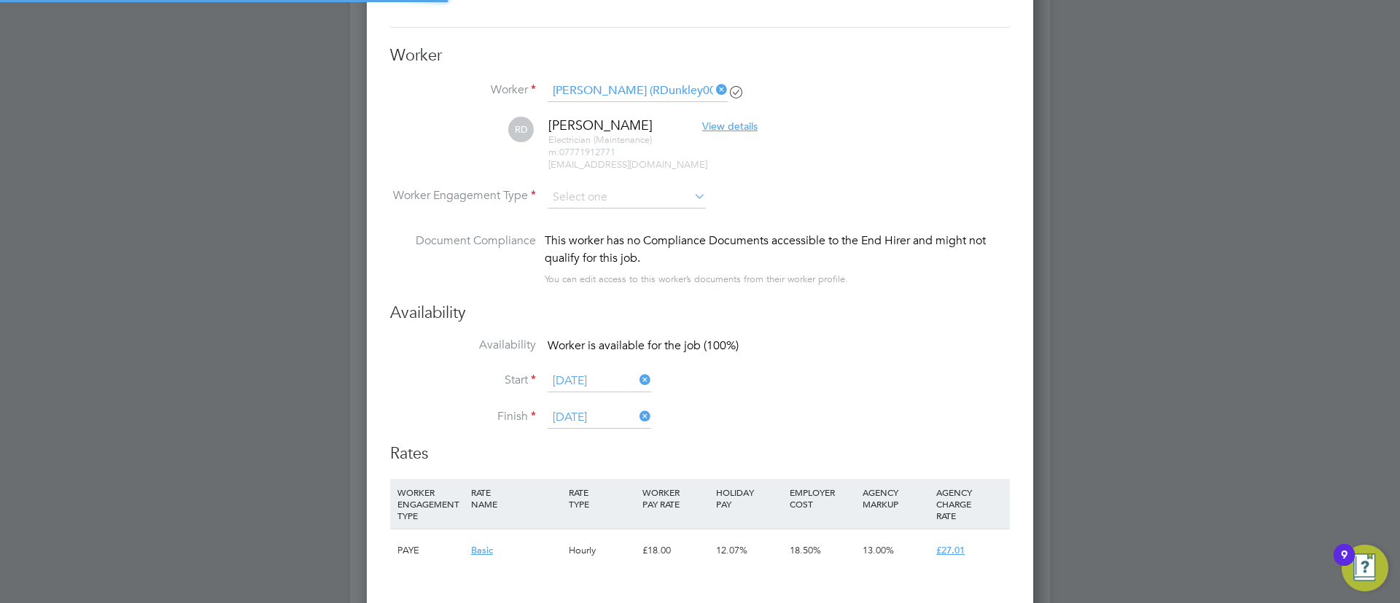
type input "[DATE]"
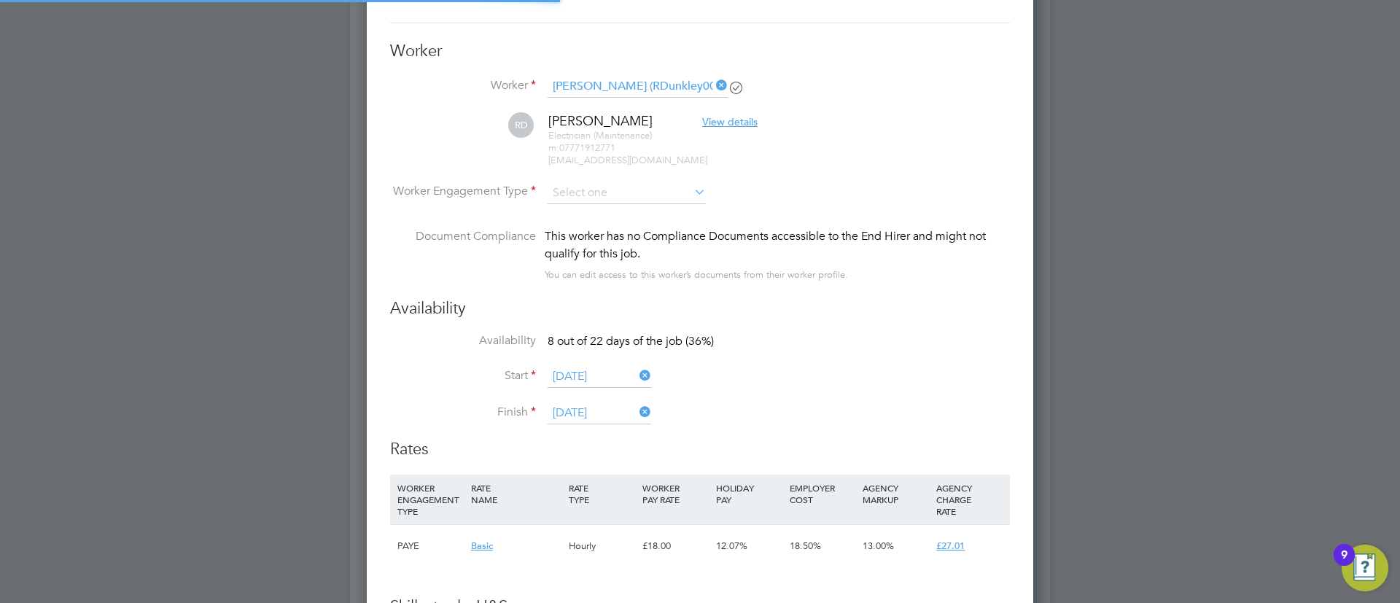
scroll to position [1423, 0]
click at [659, 185] on input at bounding box center [627, 190] width 158 height 22
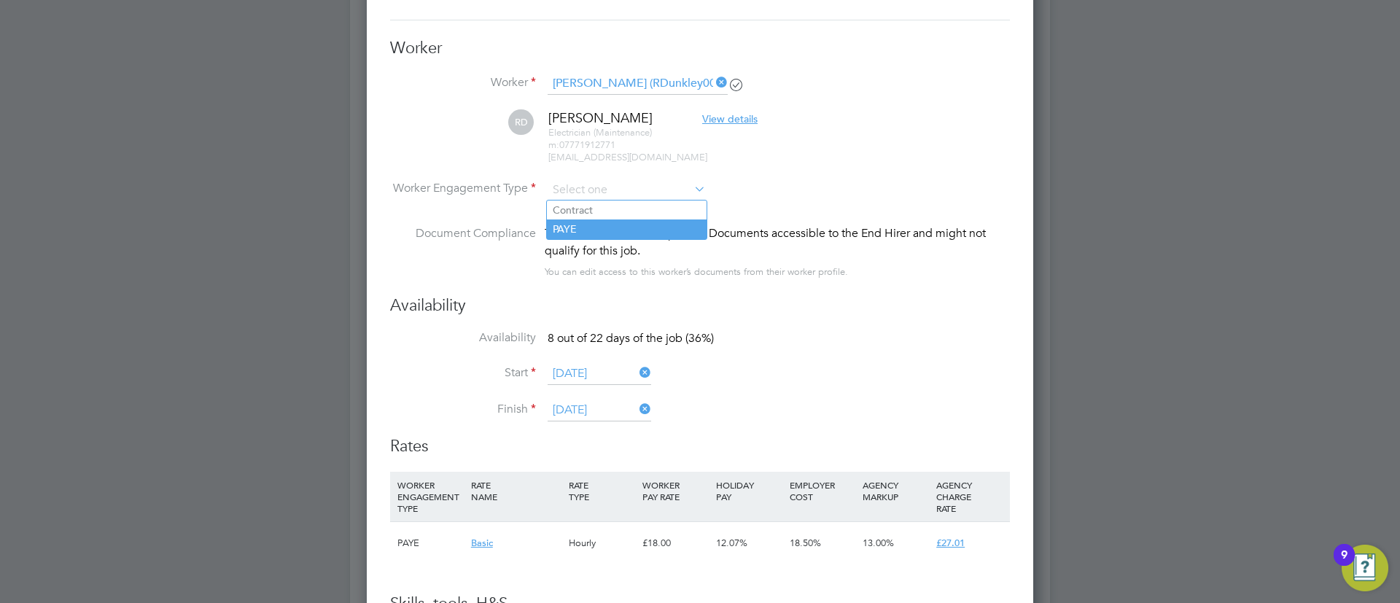
click at [618, 226] on li "PAYE" at bounding box center [627, 229] width 160 height 19
type input "PAYE"
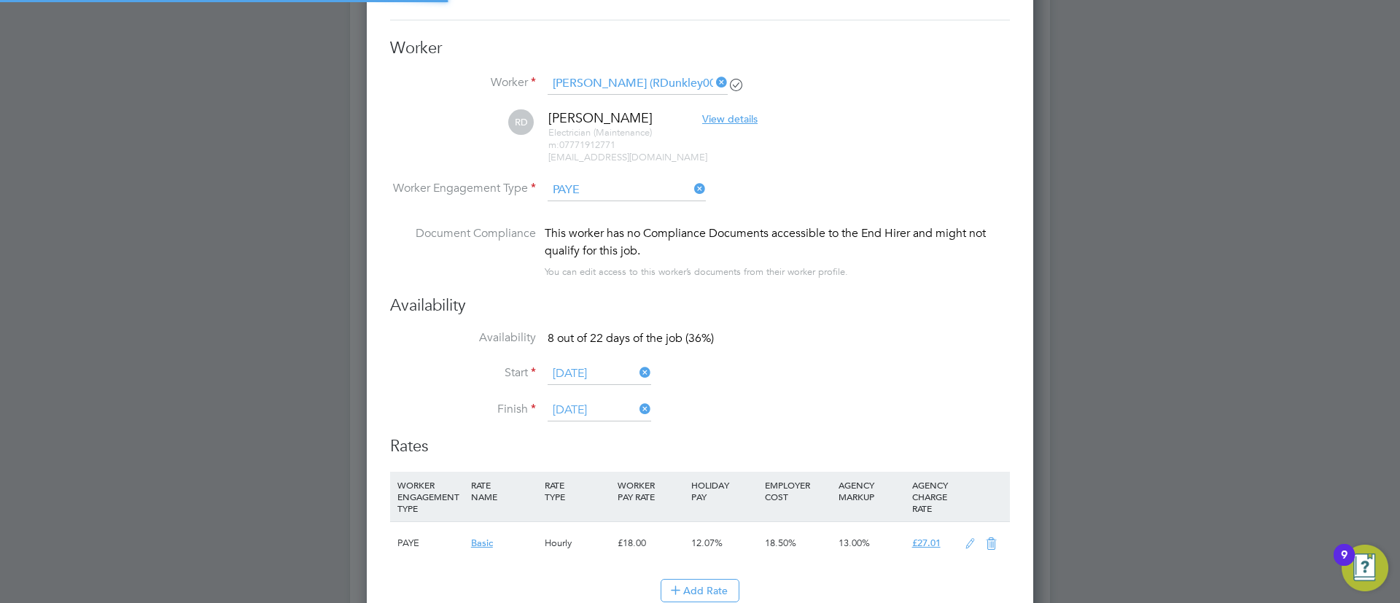
scroll to position [0, 0]
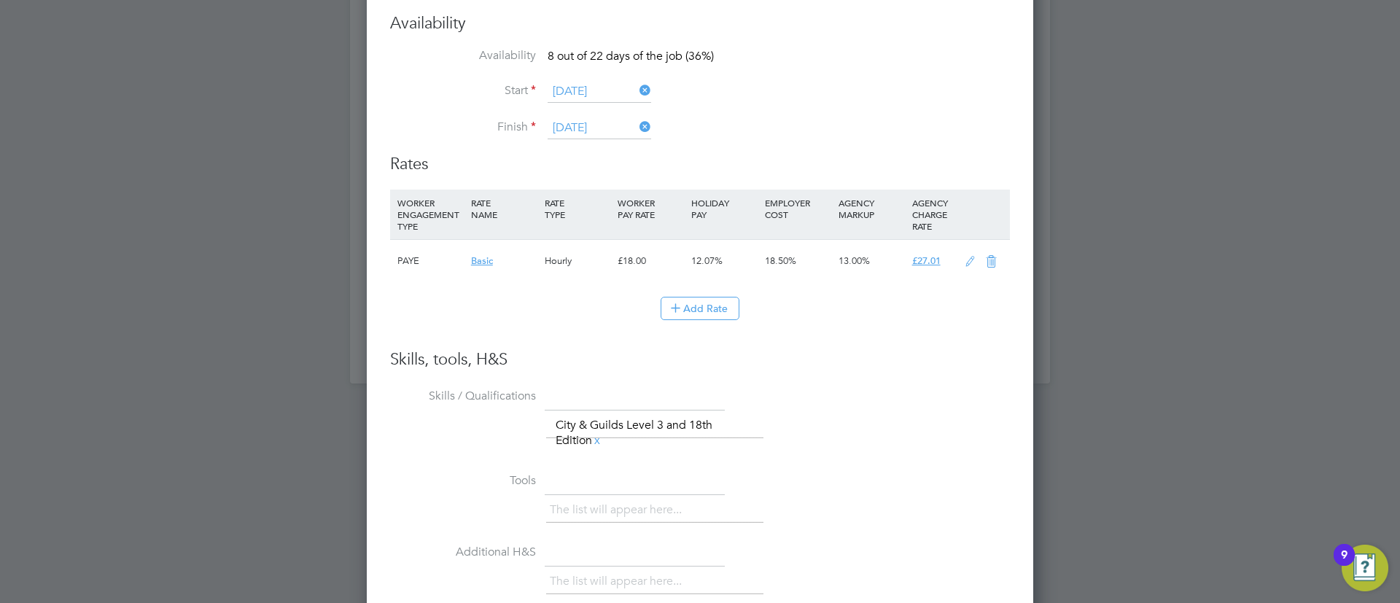
click at [961, 263] on icon at bounding box center [970, 262] width 18 height 12
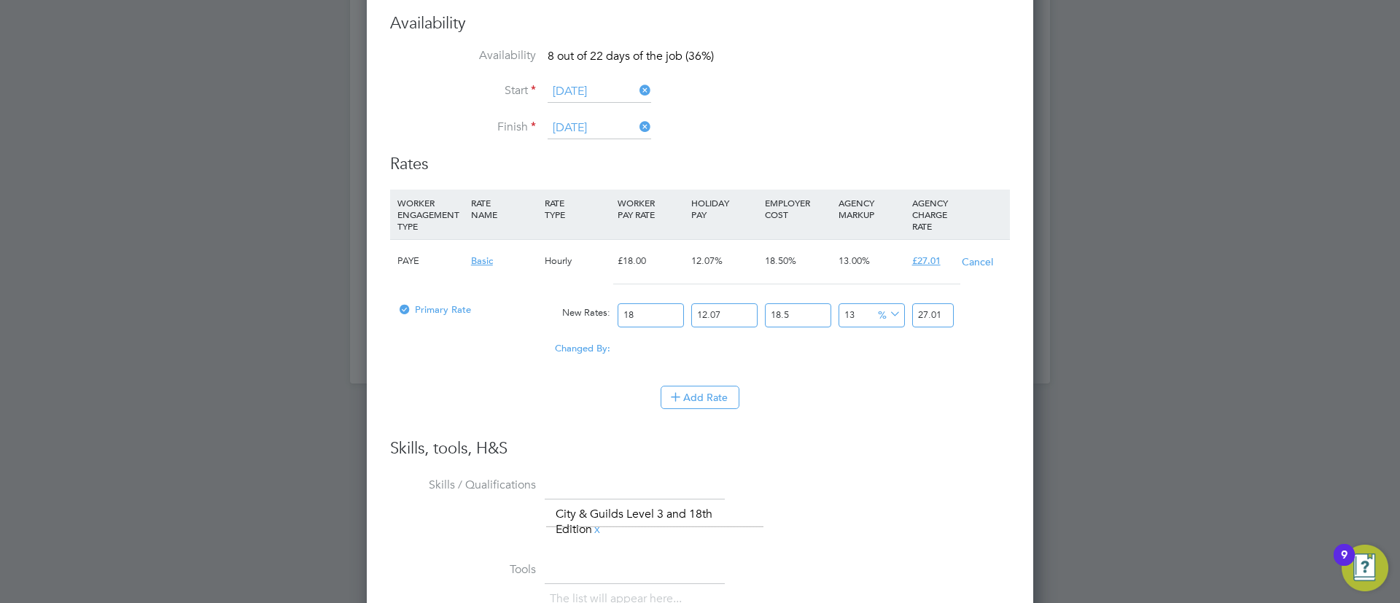
drag, startPoint x: 661, startPoint y: 317, endPoint x: 516, endPoint y: 318, distance: 145.1
click at [516, 318] on div "Primary Rate New Rates: 18 12.07 n/a 18.5 n/a 13 0 % 27.01" at bounding box center [700, 315] width 620 height 39
type input "2"
type input "3.00134667"
type input "25"
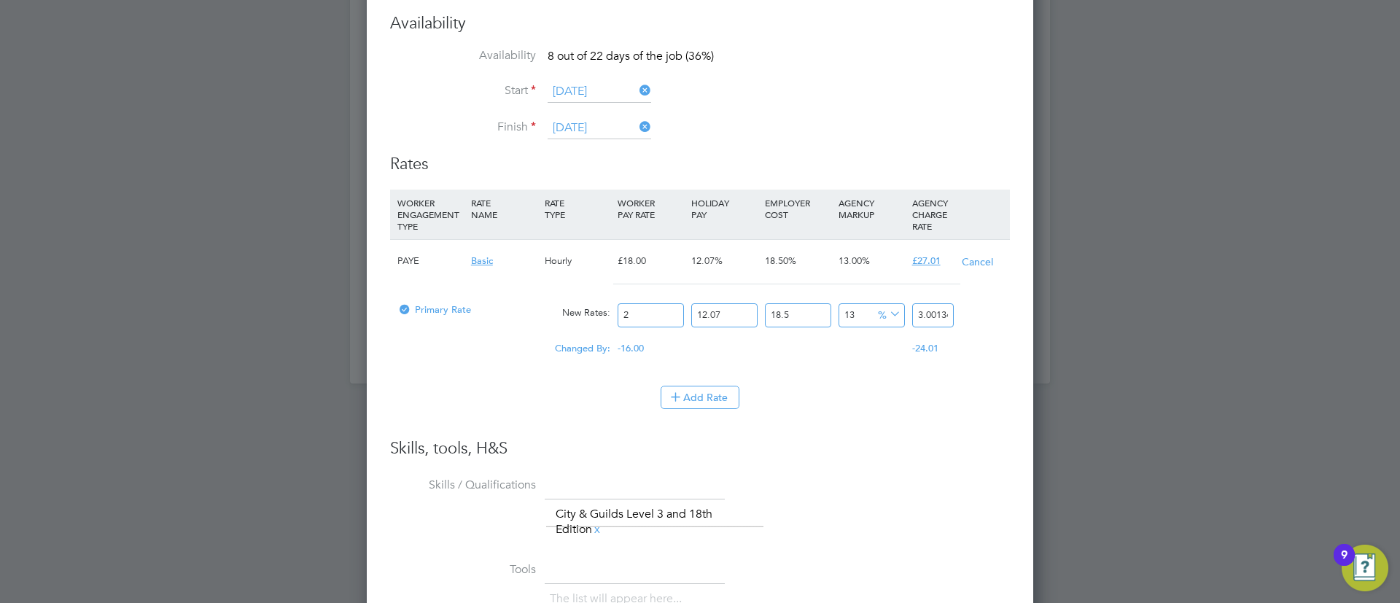
type input "37.516833375"
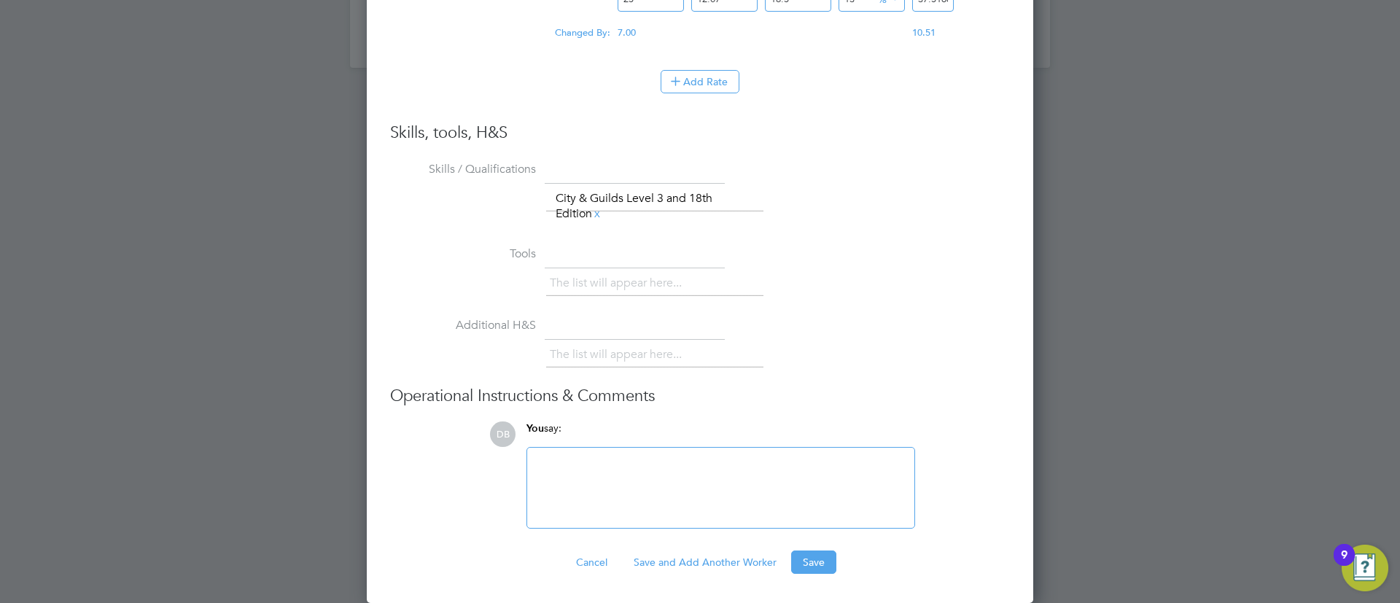
type input "25"
click at [812, 562] on button "Save" at bounding box center [813, 562] width 45 height 23
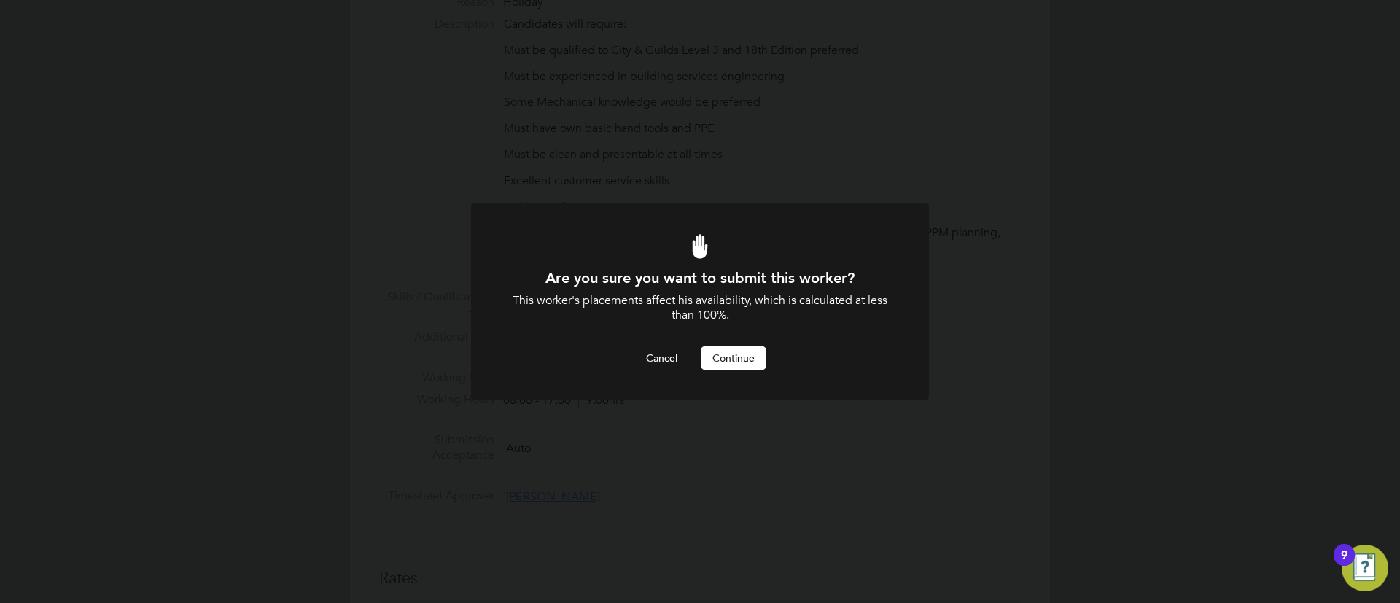
click at [749, 361] on button "Continue" at bounding box center [734, 357] width 66 height 23
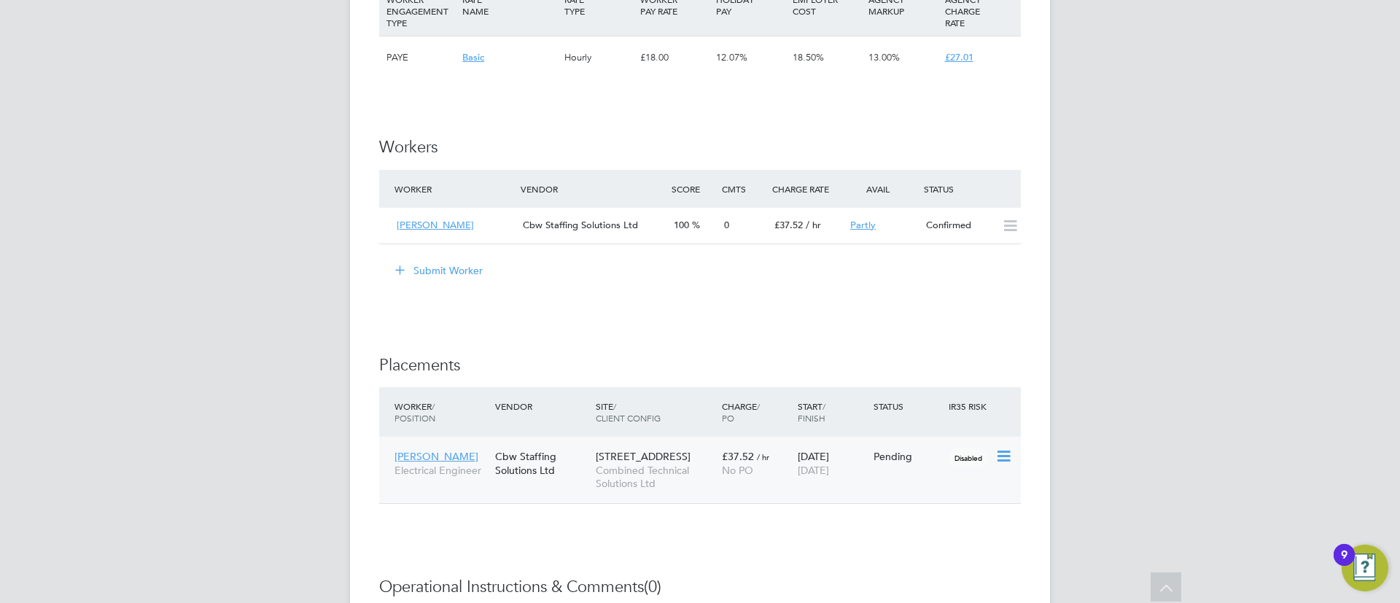
click at [1001, 453] on icon at bounding box center [1003, 457] width 15 height 18
click at [934, 548] on li "Start" at bounding box center [959, 548] width 104 height 20
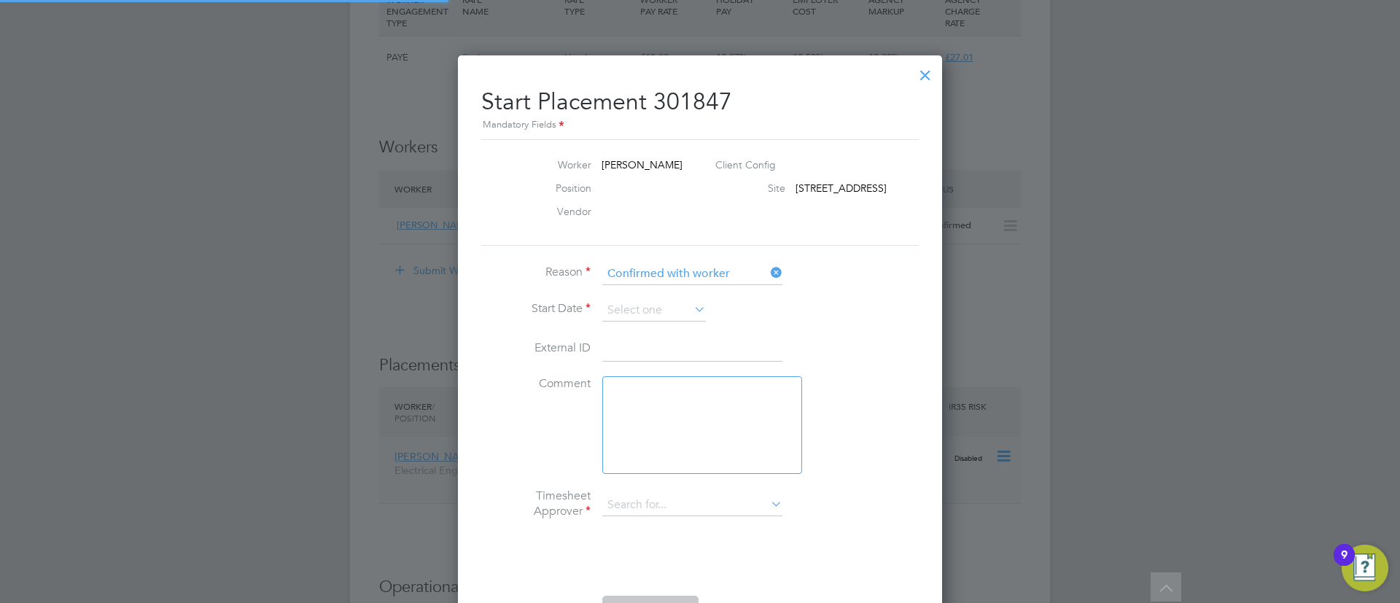
type input "Shaun Morrison"
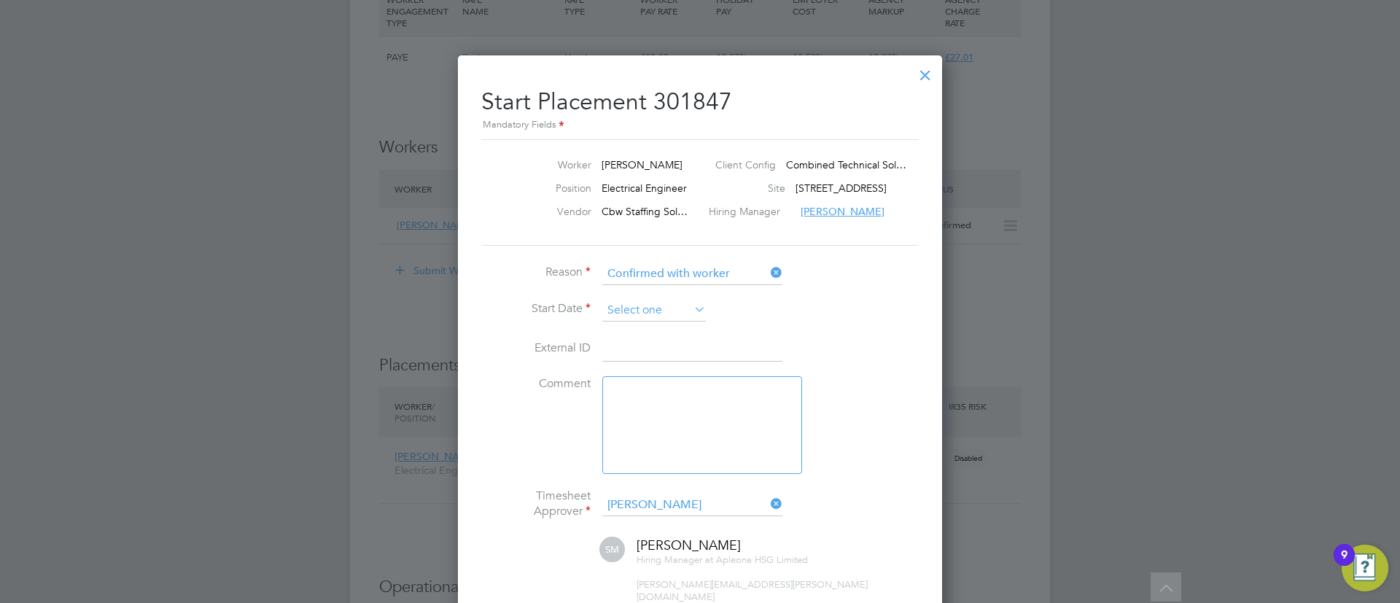
click at [629, 314] on input at bounding box center [654, 311] width 104 height 22
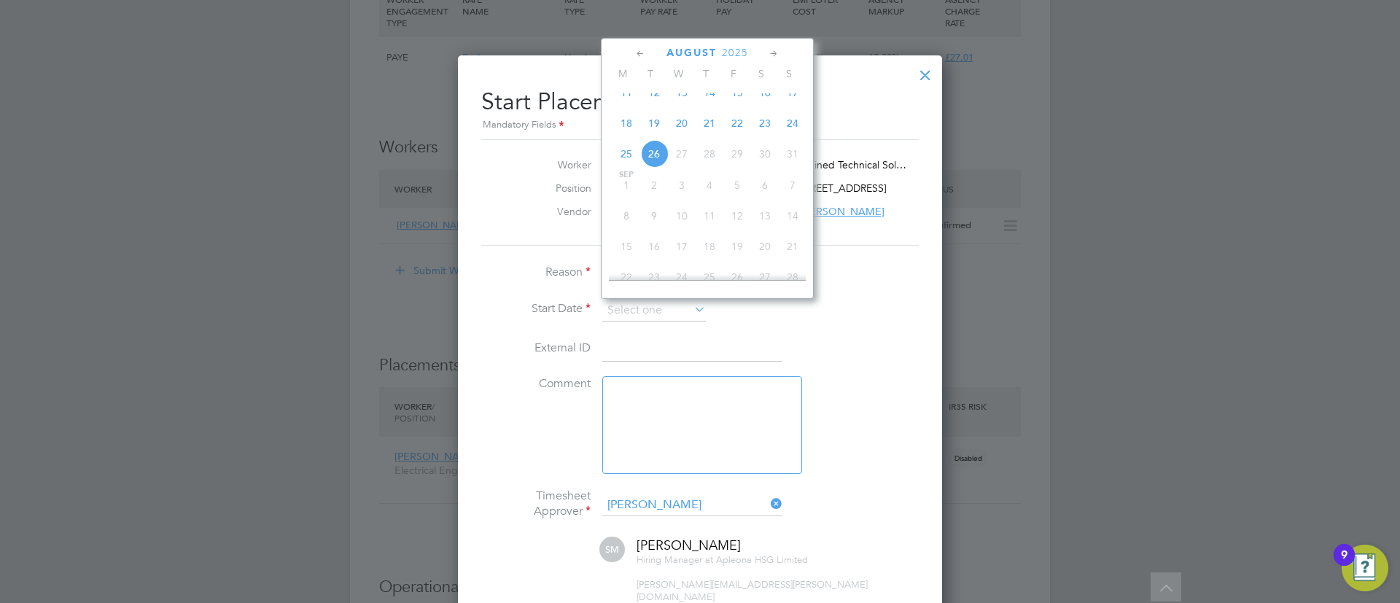
click at [624, 131] on span "18" at bounding box center [627, 123] width 28 height 28
type input "[DATE]"
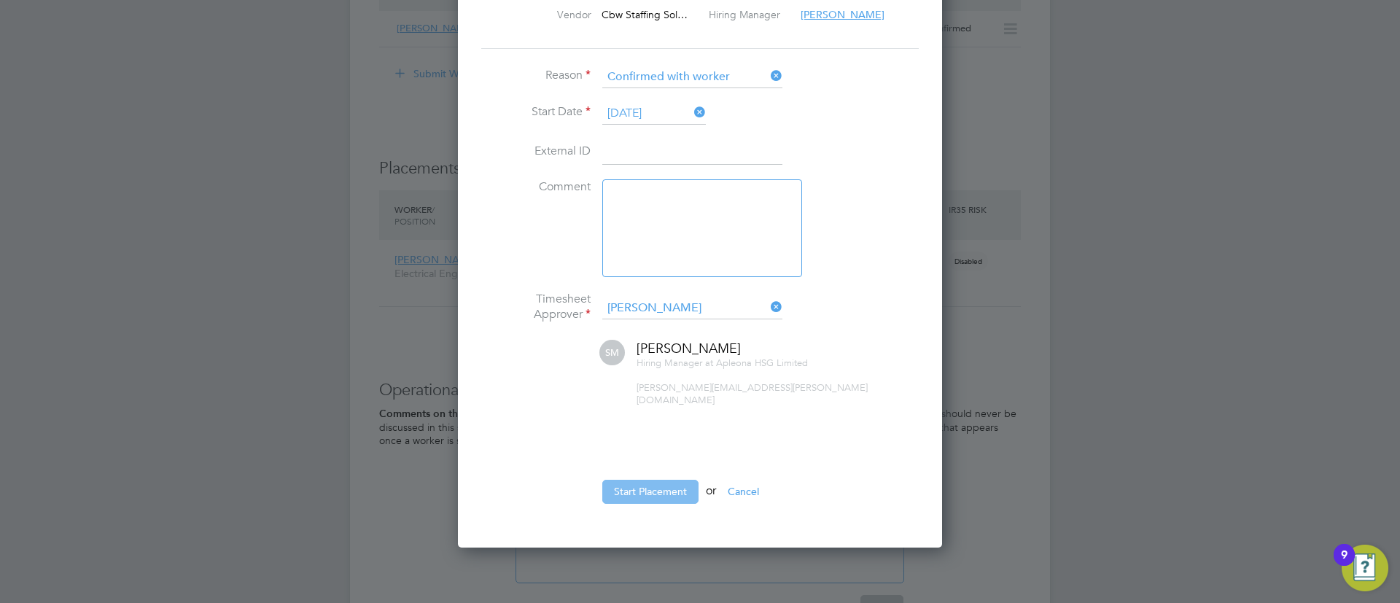
click at [667, 480] on button "Start Placement" at bounding box center [650, 491] width 96 height 23
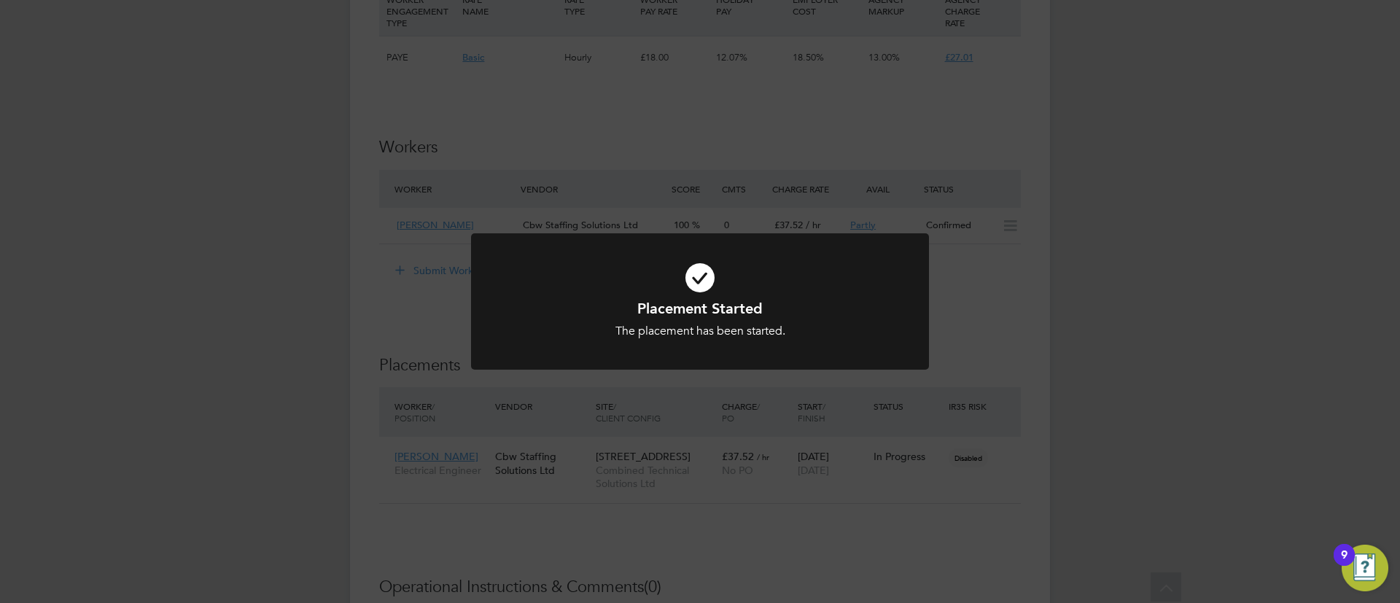
click at [1034, 445] on div "Placement Started The placement has been started. Cancel Okay" at bounding box center [700, 301] width 1400 height 603
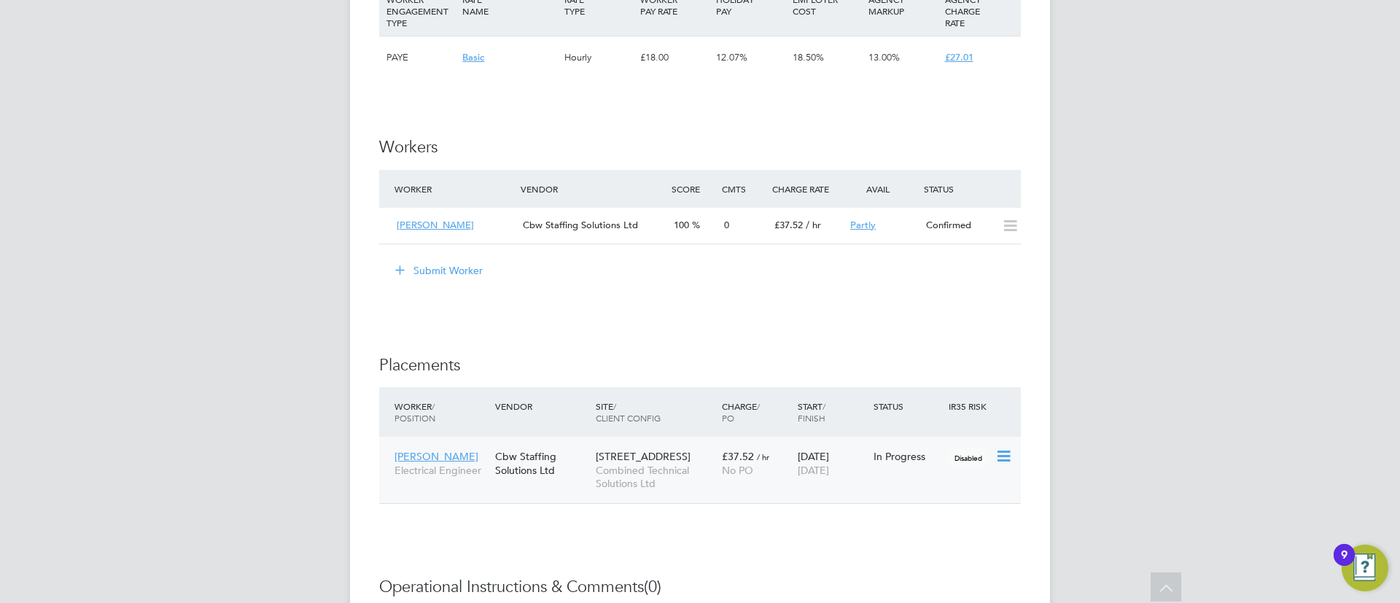
click at [1004, 454] on icon at bounding box center [1003, 457] width 15 height 18
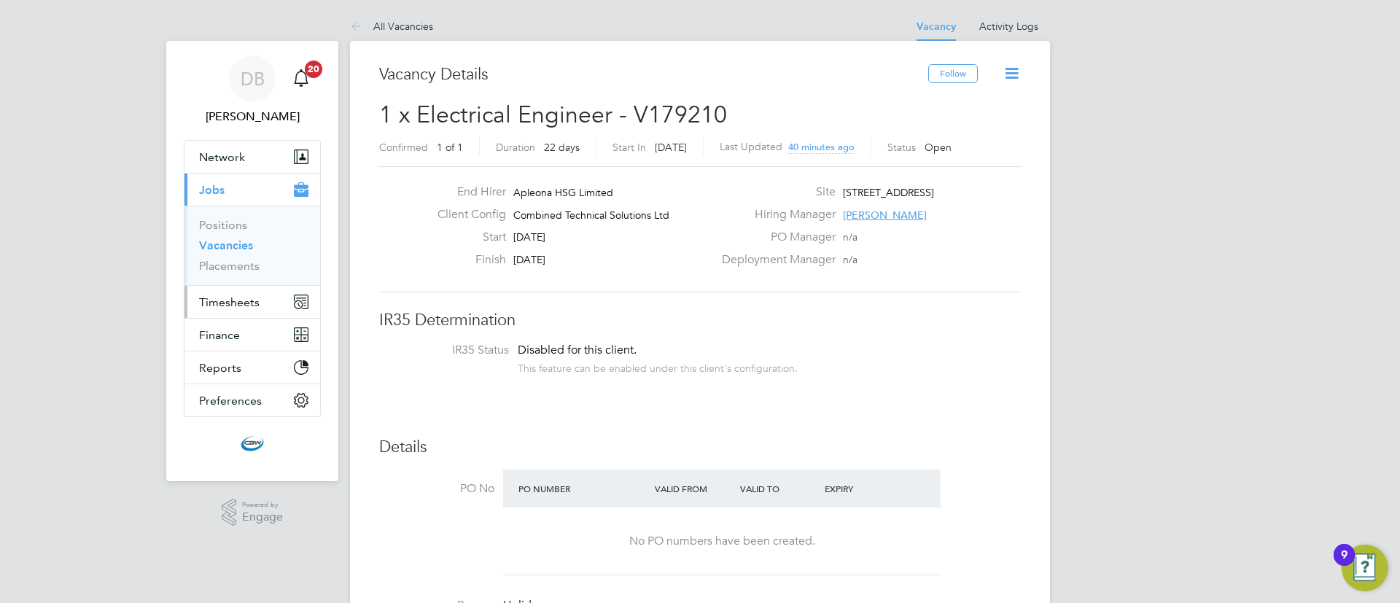
click at [233, 301] on span "Timesheets" at bounding box center [229, 302] width 61 height 14
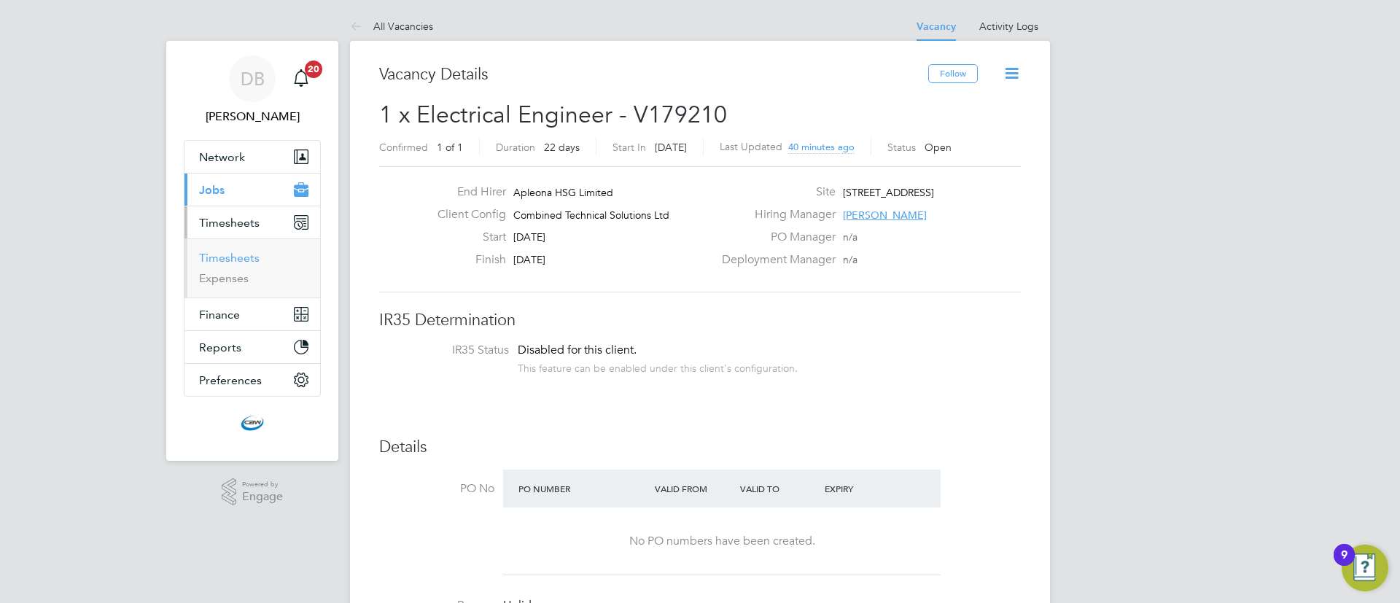
click at [244, 257] on link "Timesheets" at bounding box center [229, 258] width 61 height 14
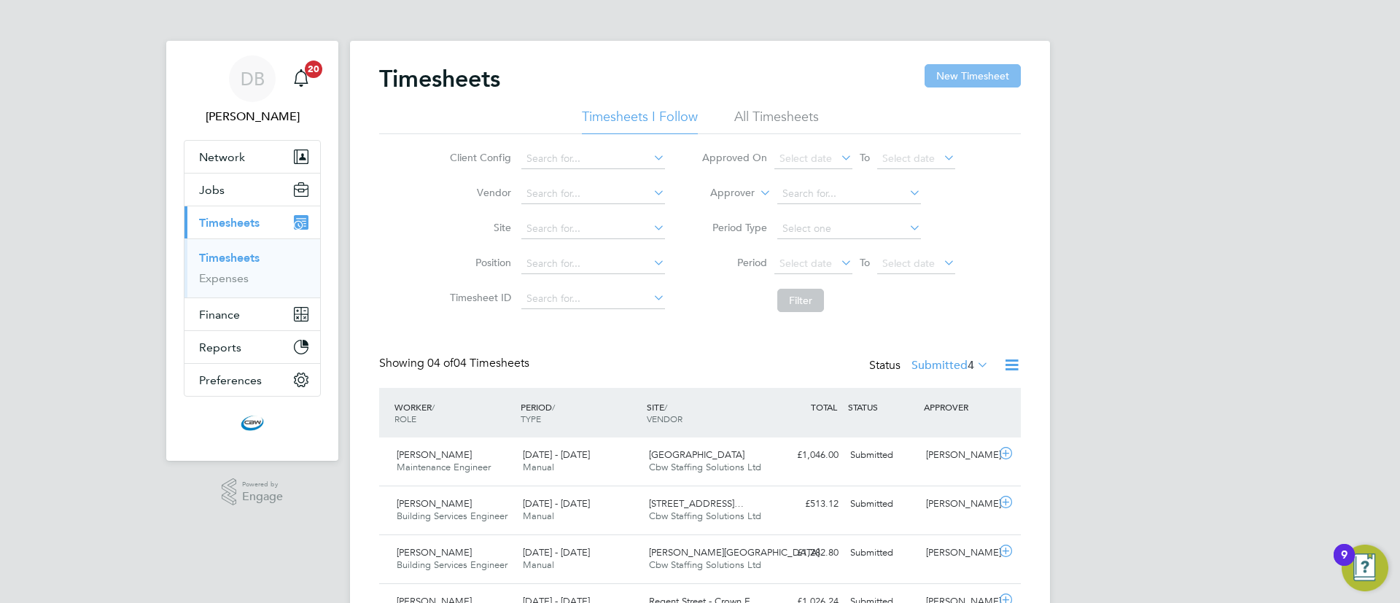
click at [968, 85] on button "New Timesheet" at bounding box center [973, 75] width 96 height 23
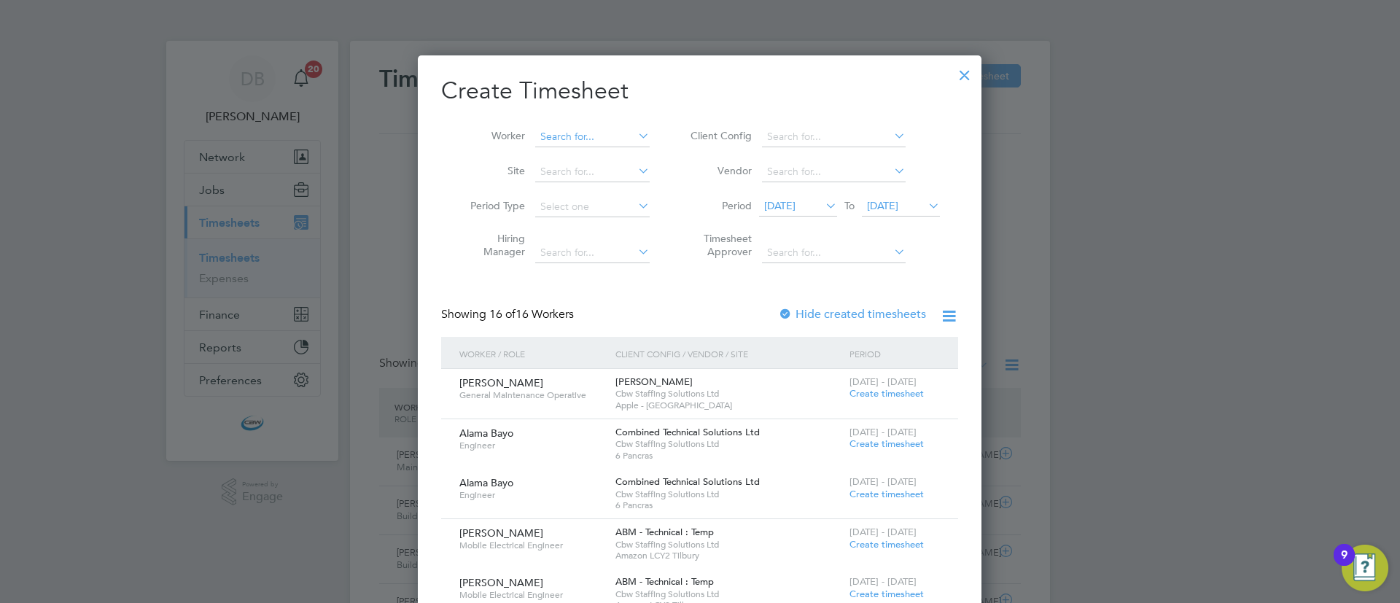
click at [576, 131] on input at bounding box center [592, 137] width 115 height 20
click at [587, 154] on li "Rodger Dunkley" at bounding box center [625, 157] width 180 height 20
type input "[PERSON_NAME]"
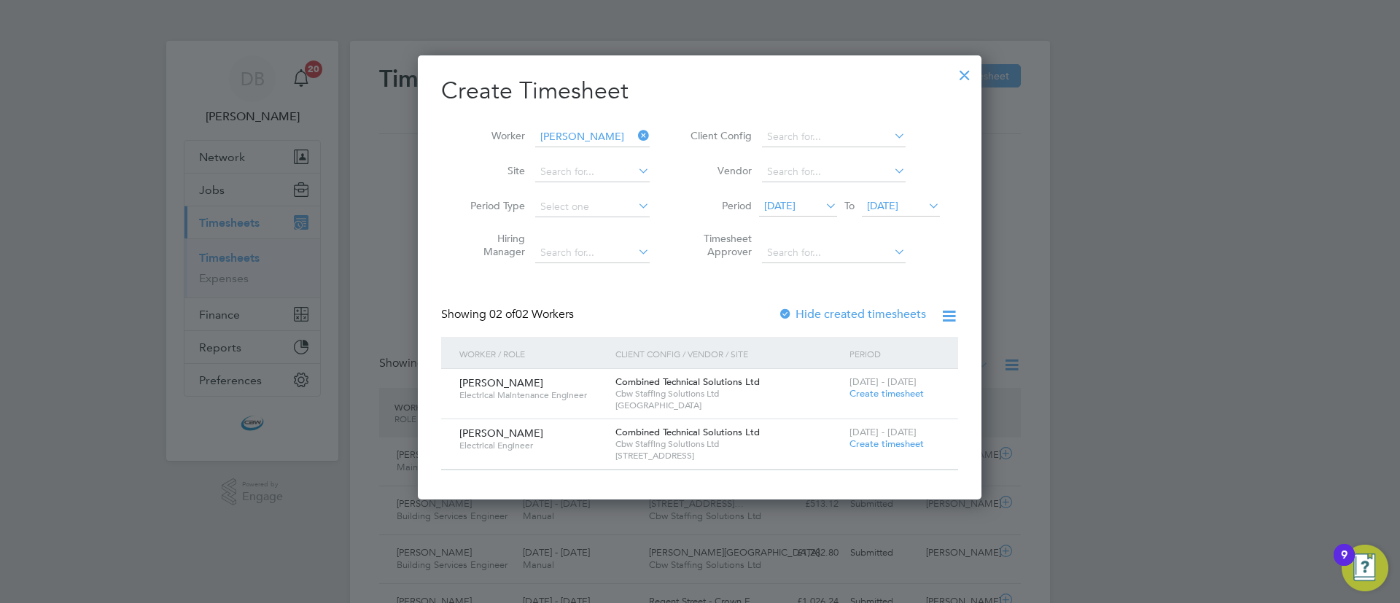
click at [872, 442] on span "Create timesheet" at bounding box center [887, 444] width 74 height 12
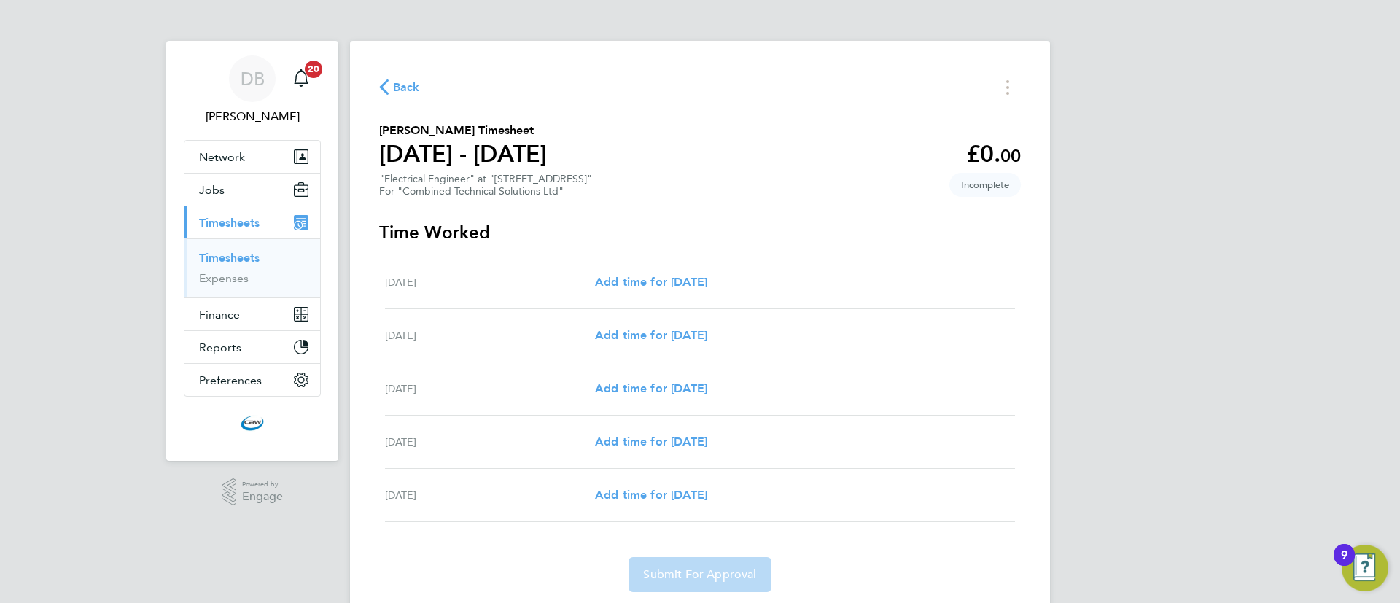
click at [685, 292] on div "Mon 18 Aug Add time for Mon 18 Aug Add time for Mon 18 Aug" at bounding box center [700, 282] width 630 height 53
click at [656, 284] on span "Add time for Mon 18 Aug" at bounding box center [651, 282] width 112 height 14
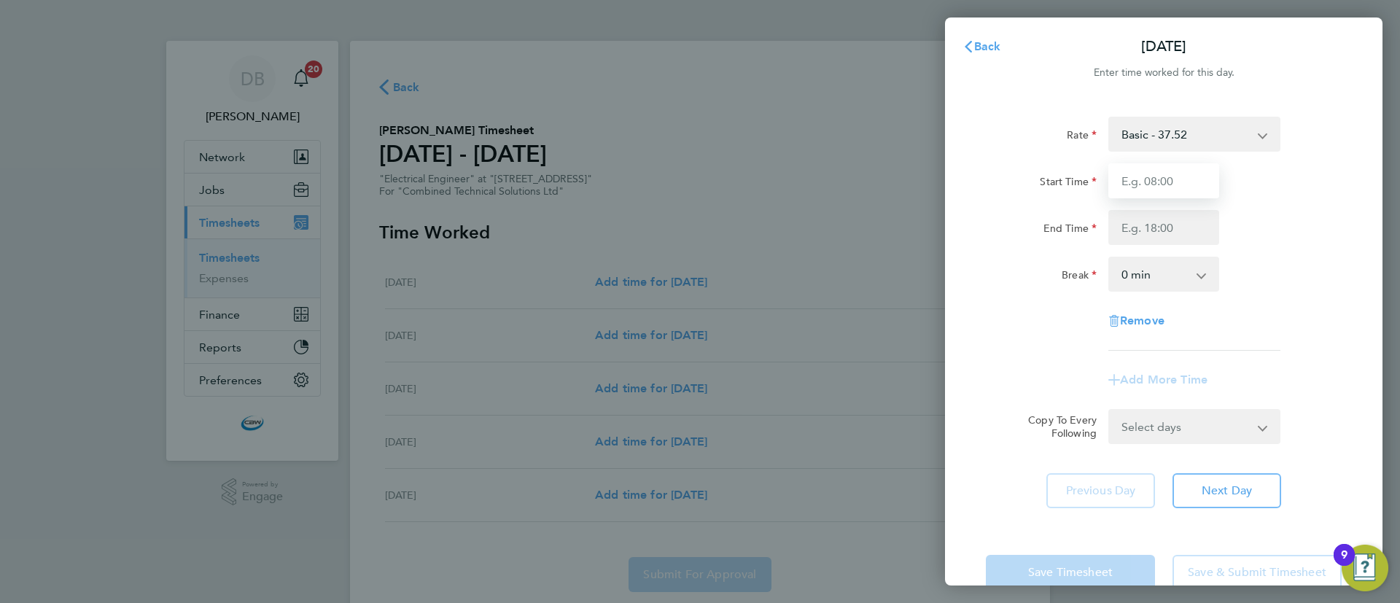
click at [1164, 180] on input "Start Time" at bounding box center [1164, 180] width 111 height 35
type input "08:00"
click at [1152, 227] on input "End Time" at bounding box center [1164, 227] width 111 height 35
type input "17:00"
click at [1144, 279] on select "0 min 15 min 30 min 45 min 60 min 75 min 90 min" at bounding box center [1155, 274] width 90 height 32
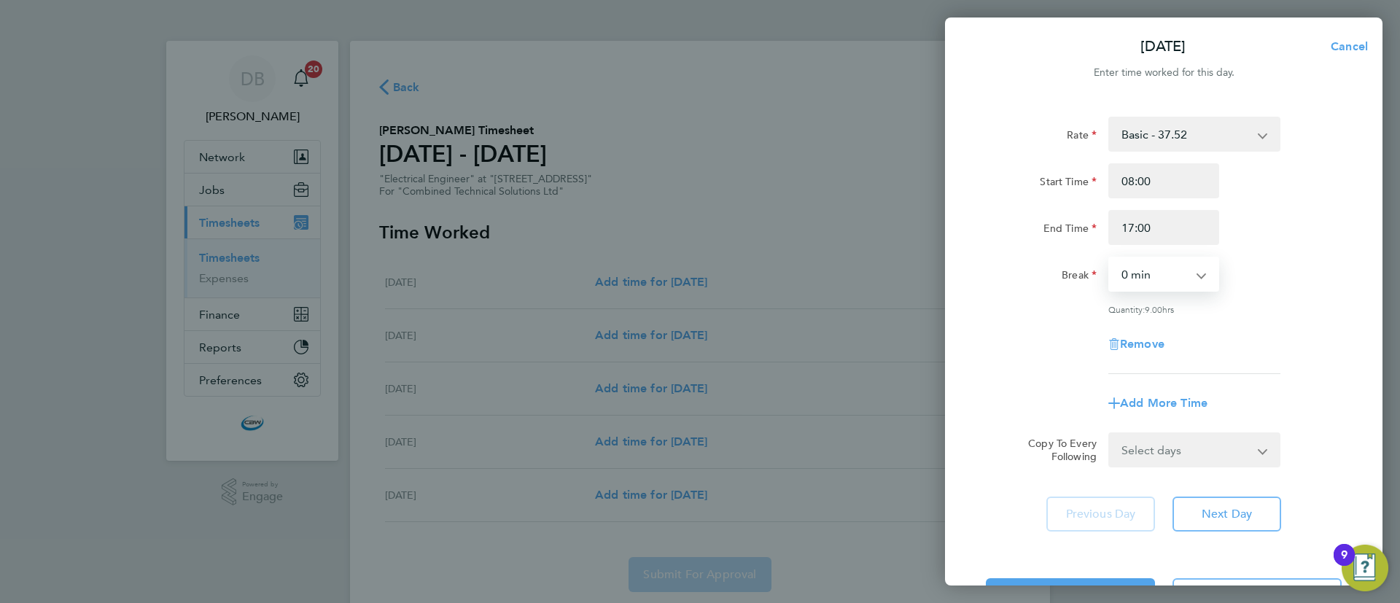
select select "60"
click at [1110, 258] on select "0 min 15 min 30 min 45 min 60 min 75 min 90 min" at bounding box center [1155, 274] width 90 height 32
click at [1173, 448] on select "Select days Day Tuesday Wednesday Thursday Friday" at bounding box center [1186, 450] width 153 height 32
select select "DAY"
click at [1110, 434] on select "Select days Day Tuesday Wednesday Thursday Friday" at bounding box center [1186, 450] width 153 height 32
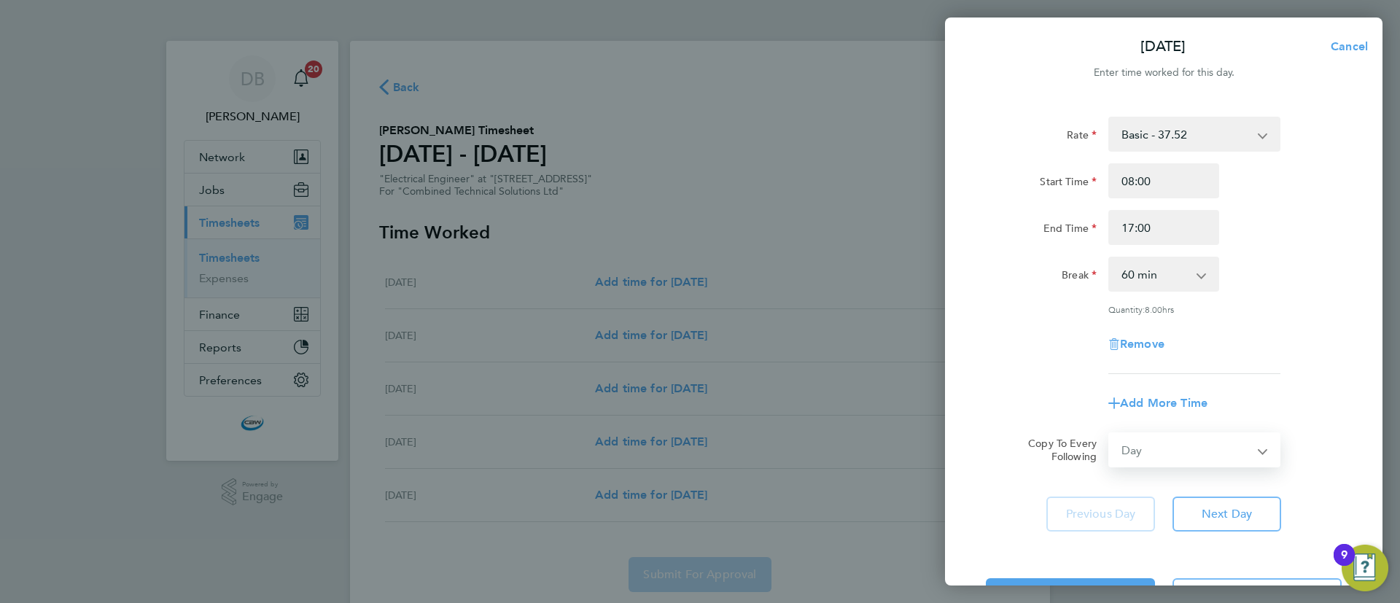
select select "2025-08-22"
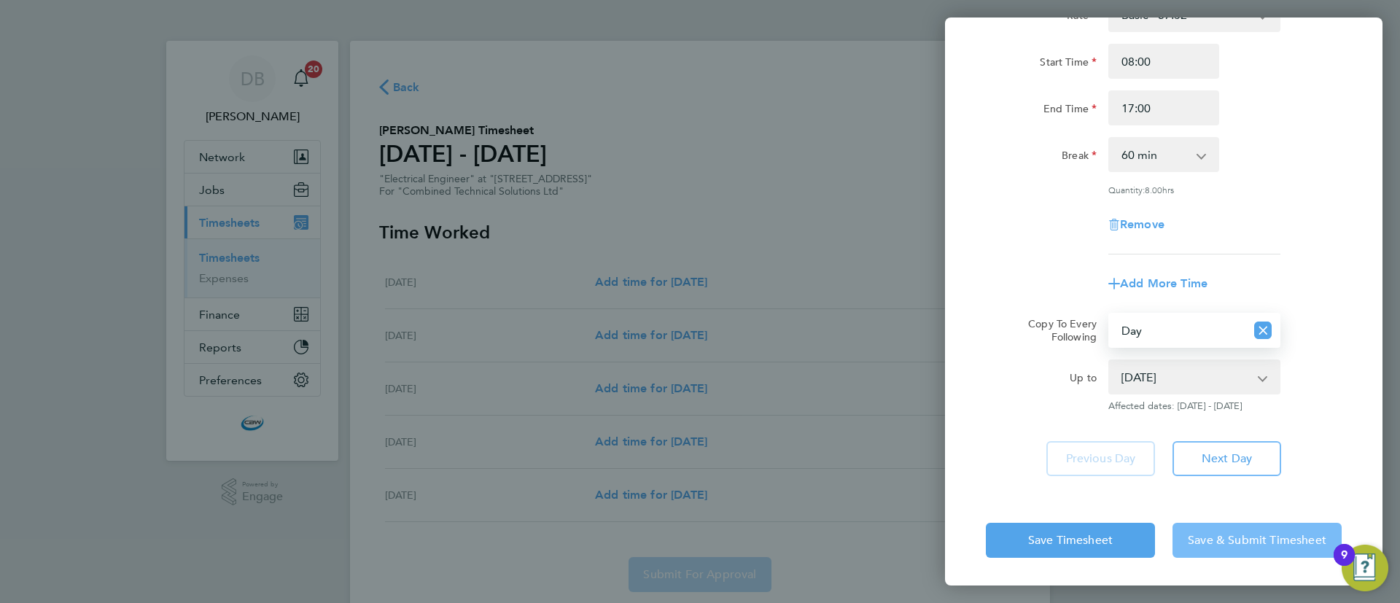
click at [1243, 542] on span "Save & Submit Timesheet" at bounding box center [1257, 540] width 139 height 15
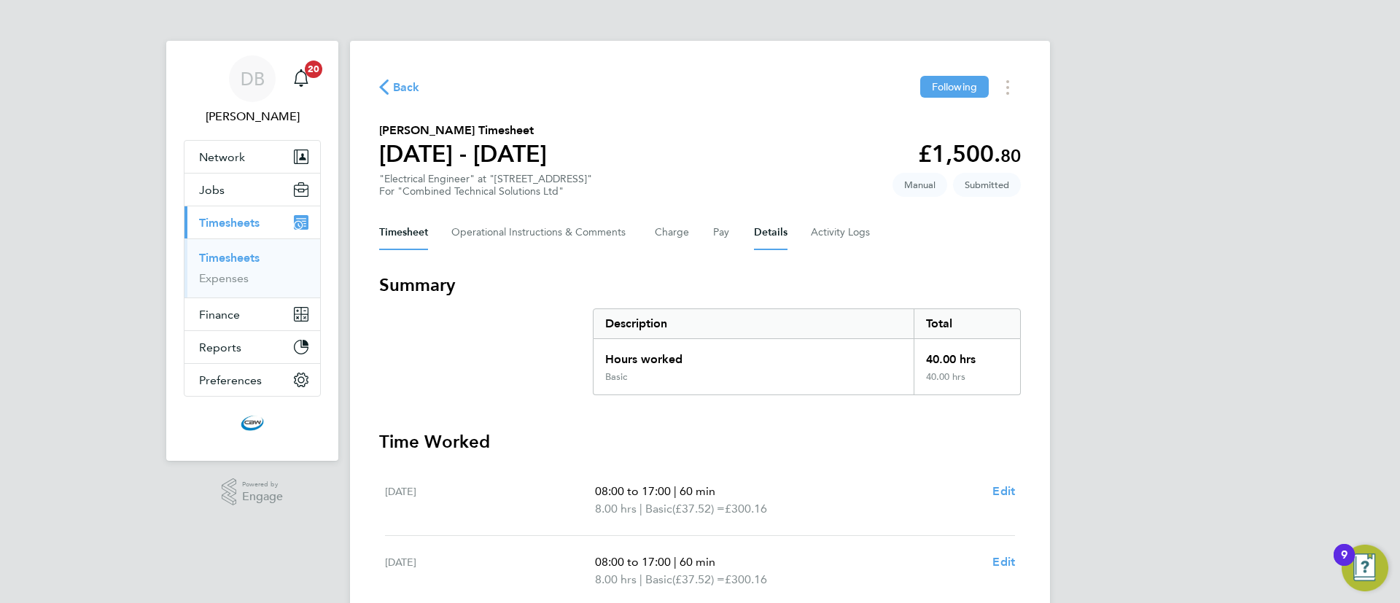
click at [772, 243] on button "Details" at bounding box center [771, 232] width 34 height 35
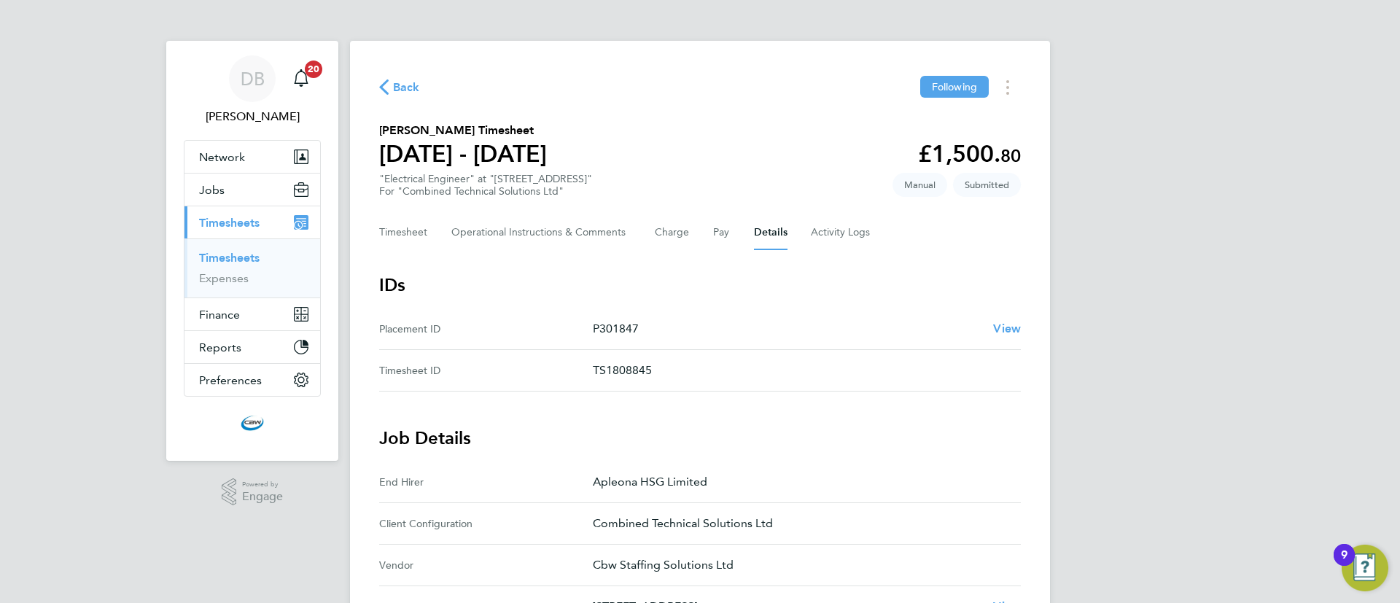
drag, startPoint x: 647, startPoint y: 333, endPoint x: 602, endPoint y: 330, distance: 44.5
click at [602, 330] on p "P301847" at bounding box center [787, 329] width 389 height 18
copy p "301847"
